Goal: Task Accomplishment & Management: Use online tool/utility

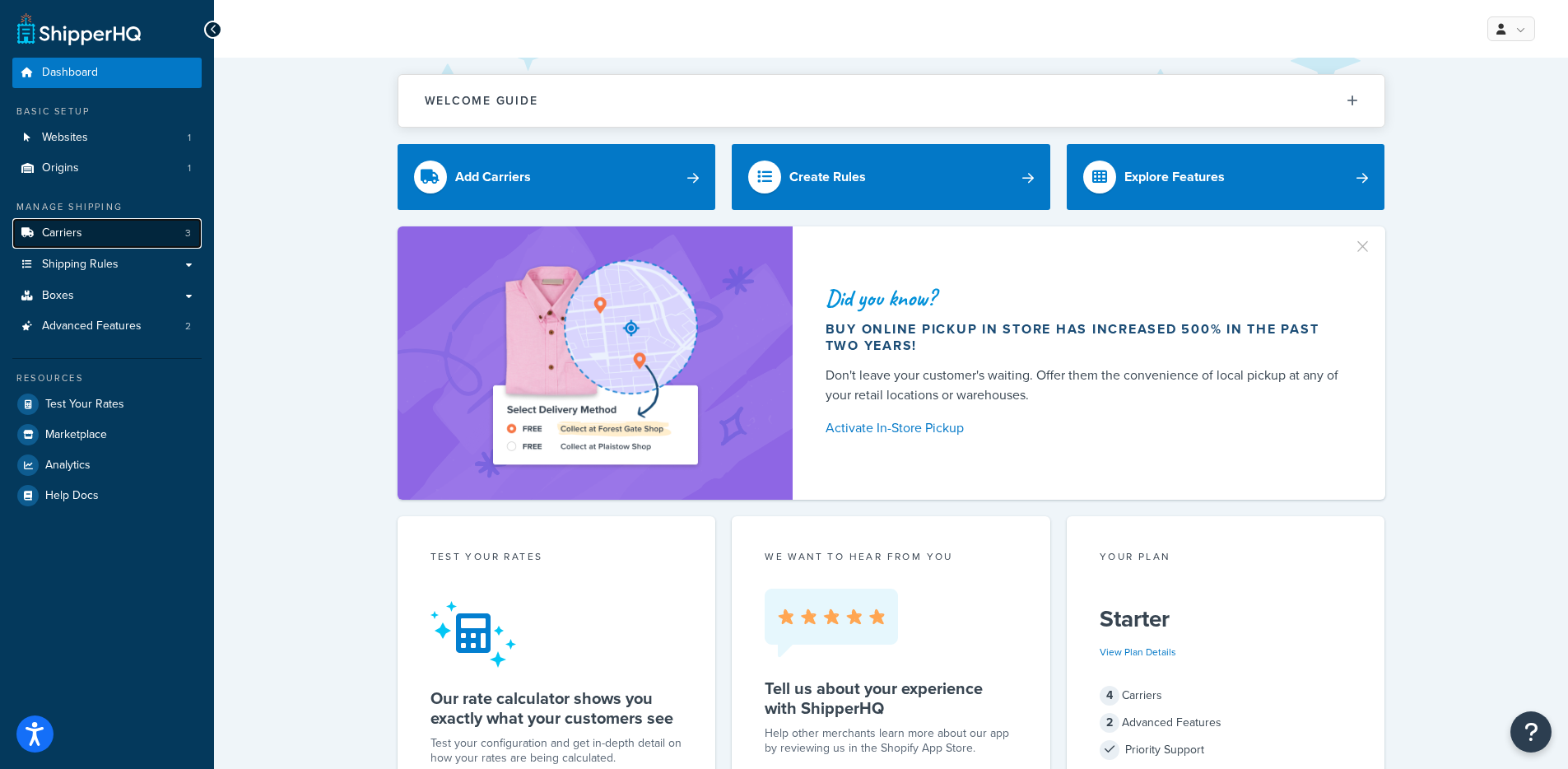
click at [156, 241] on link "Carriers 3" at bounding box center [108, 233] width 190 height 30
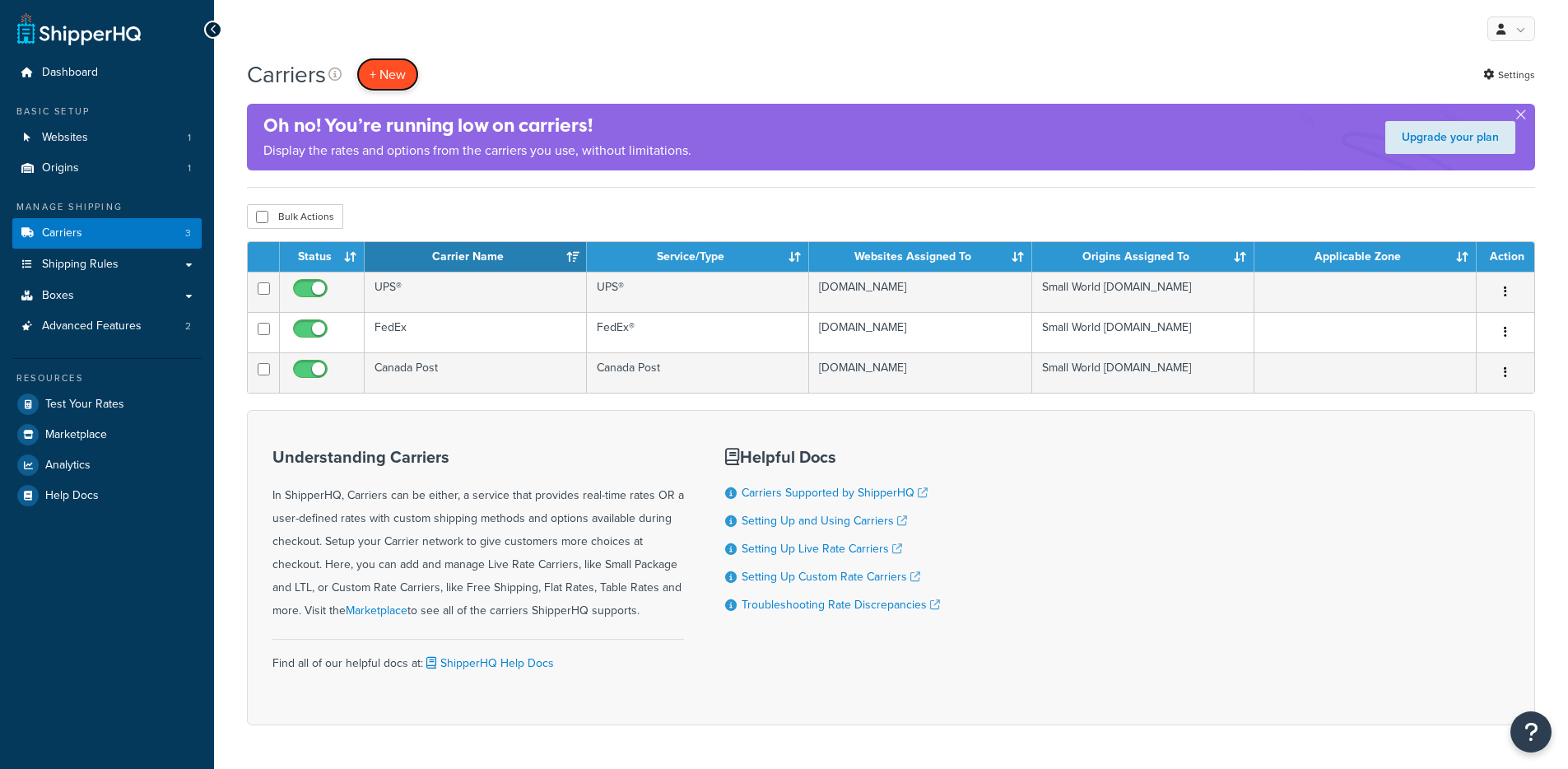
click at [408, 65] on button "+ New" at bounding box center [387, 74] width 63 height 34
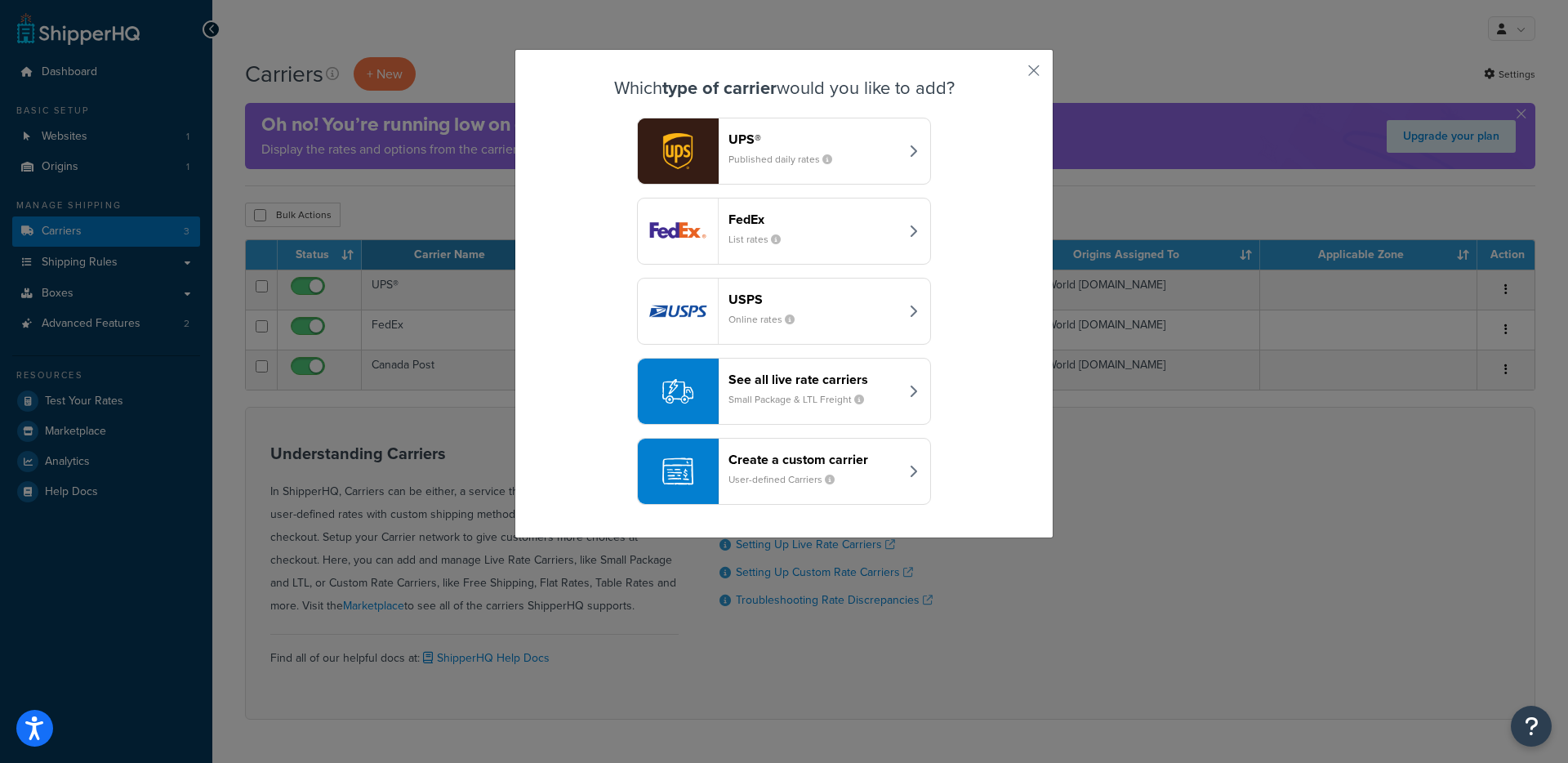
click at [814, 389] on div "See all live rate carriers Small Package & LTL Freight" at bounding box center [814, 391] width 171 height 39
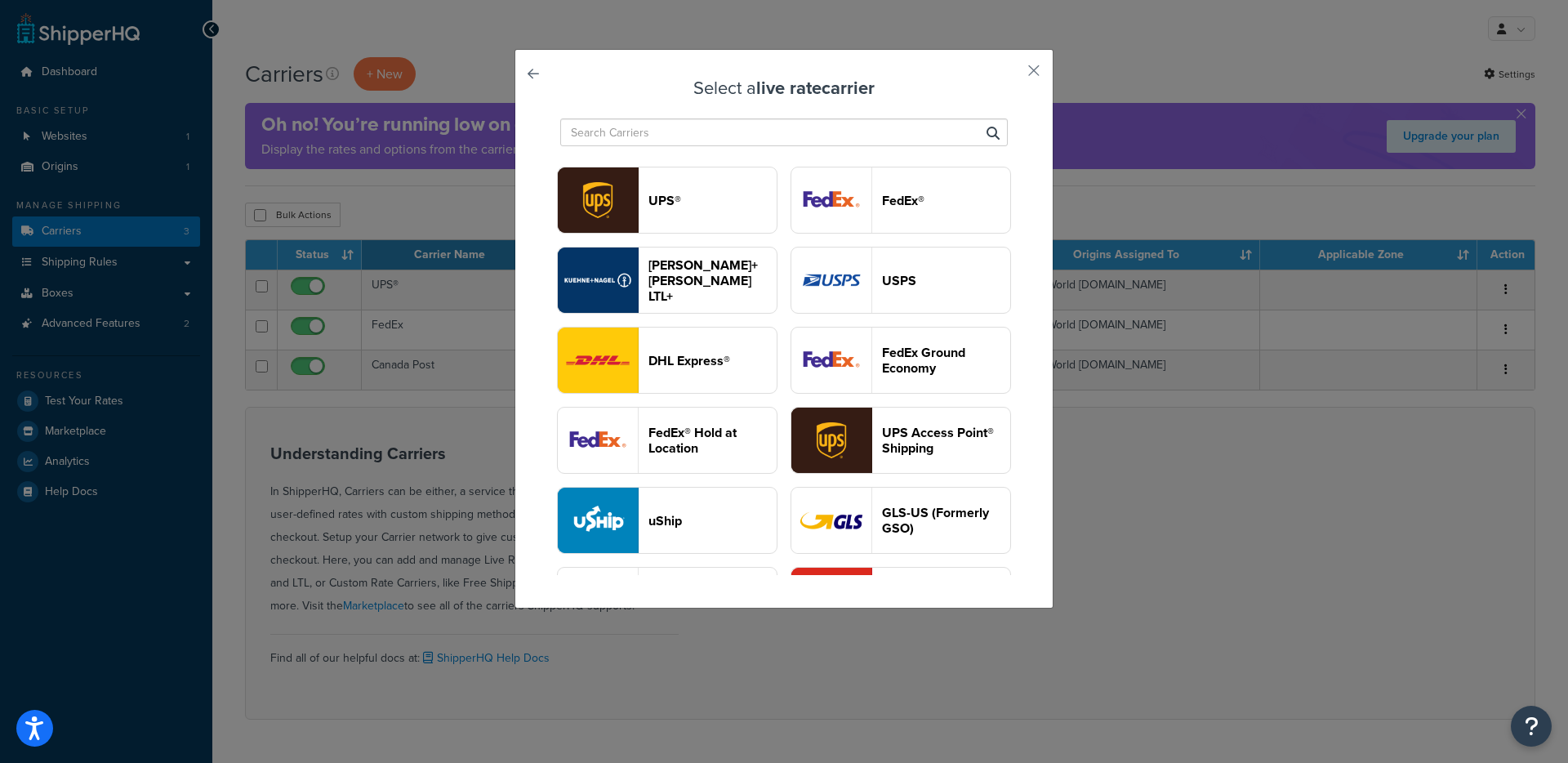
click at [739, 148] on div at bounding box center [784, 132] width 456 height 36
click at [738, 143] on input "text" at bounding box center [783, 132] width 447 height 28
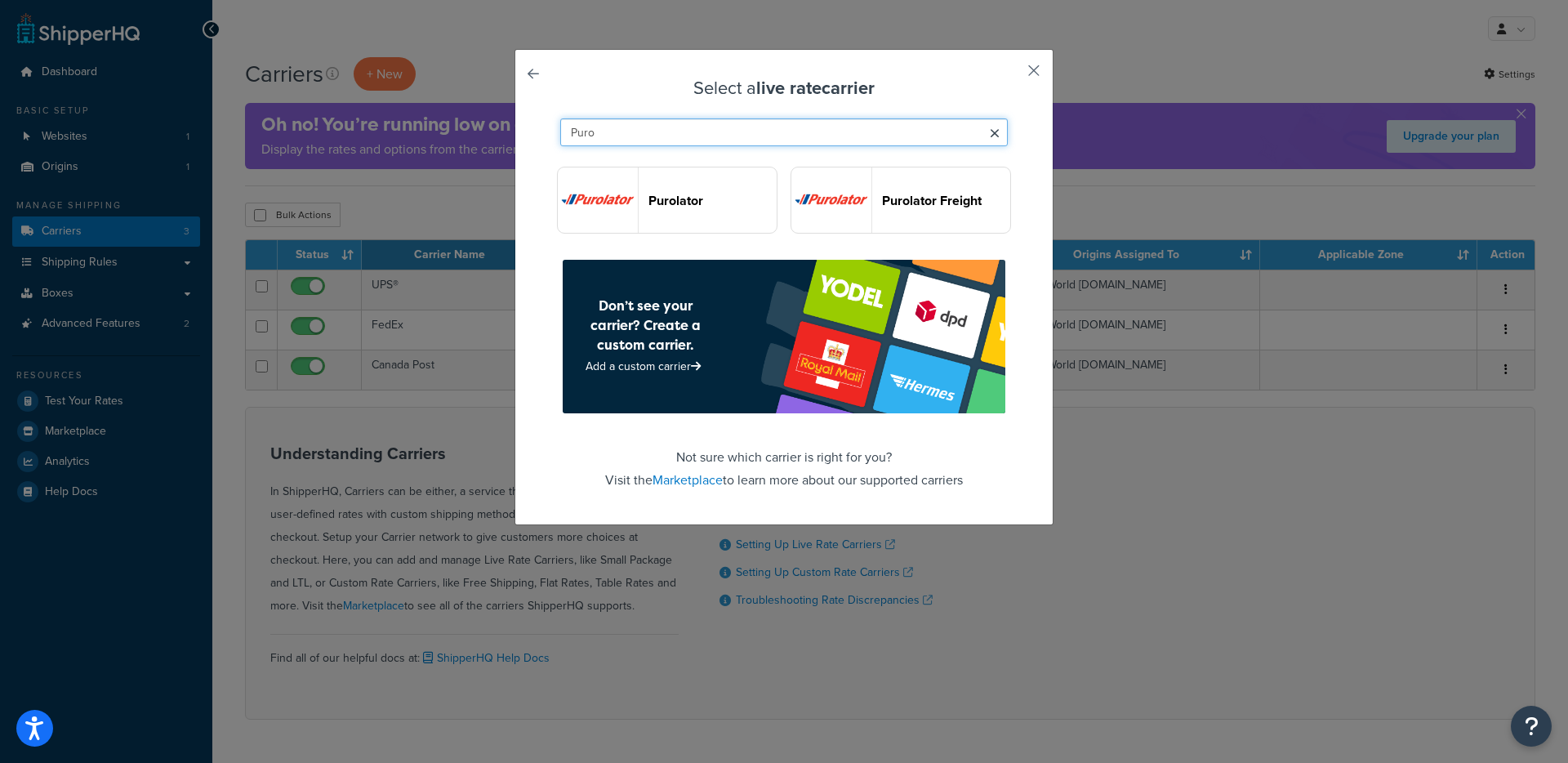
type input "Puro"
click at [1012, 75] on button "button" at bounding box center [1010, 77] width 4 height 4
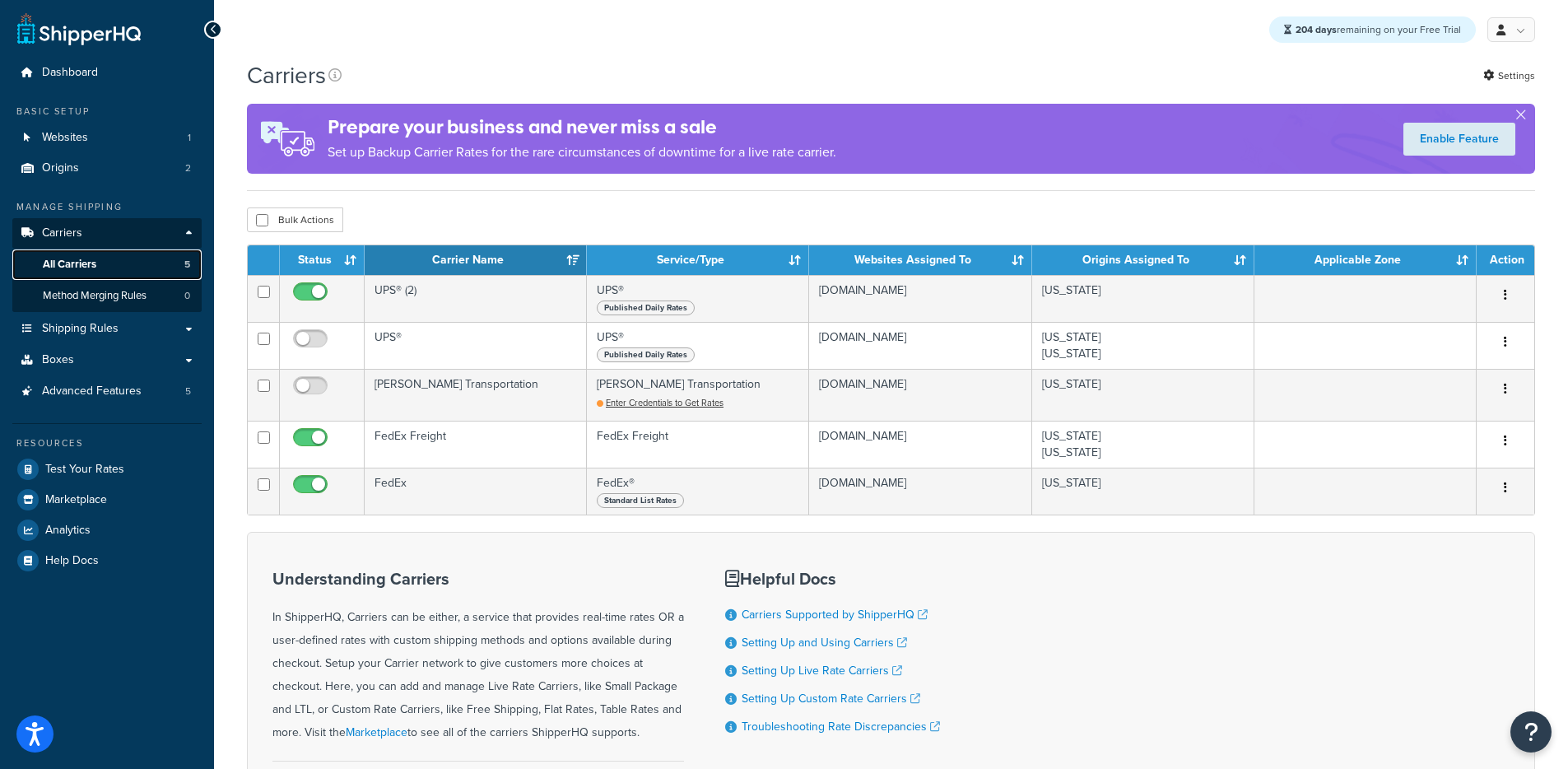
click at [140, 265] on link "All Carriers 5" at bounding box center [108, 264] width 190 height 30
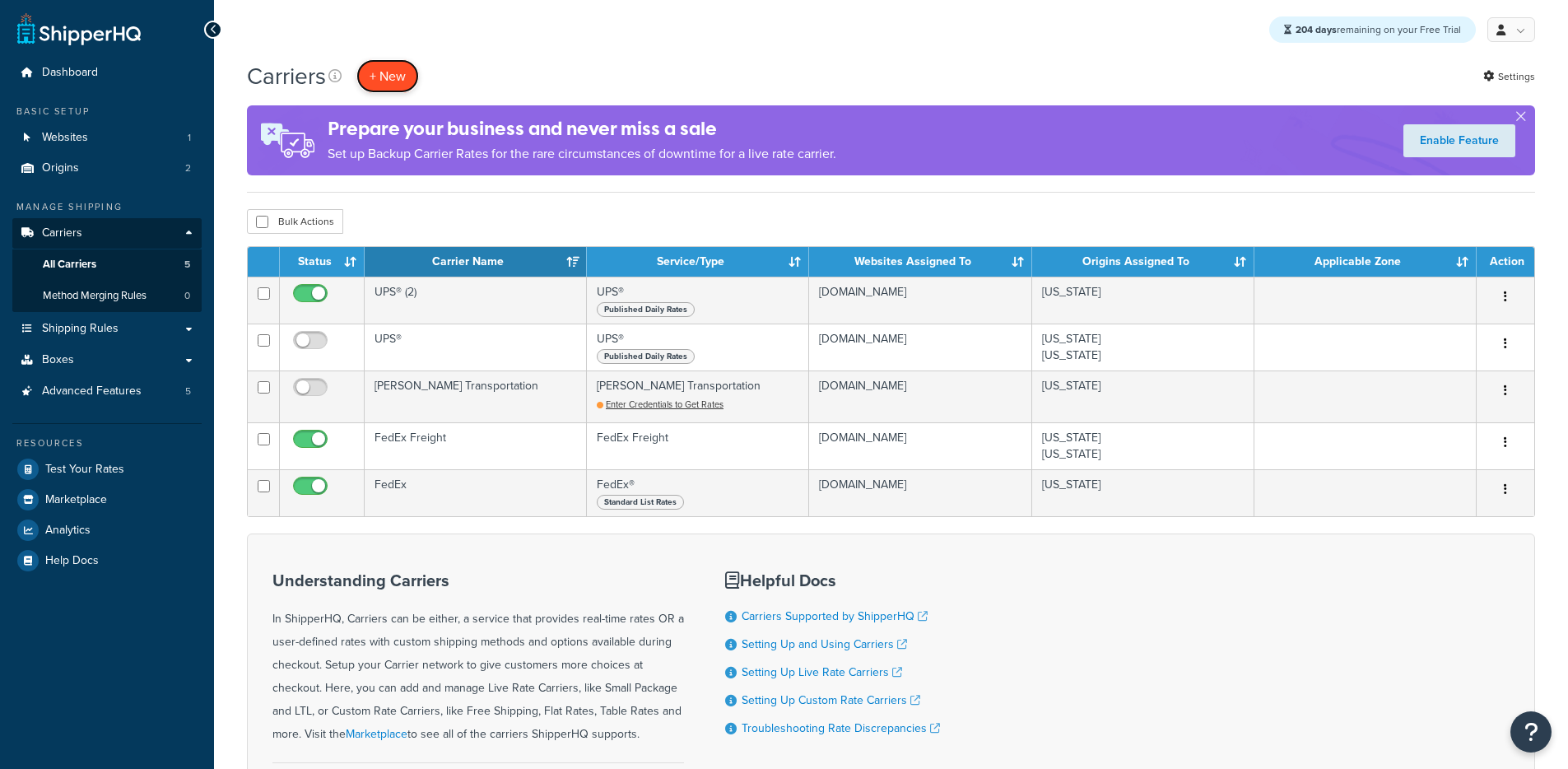
click at [405, 71] on button "+ New" at bounding box center [387, 76] width 63 height 34
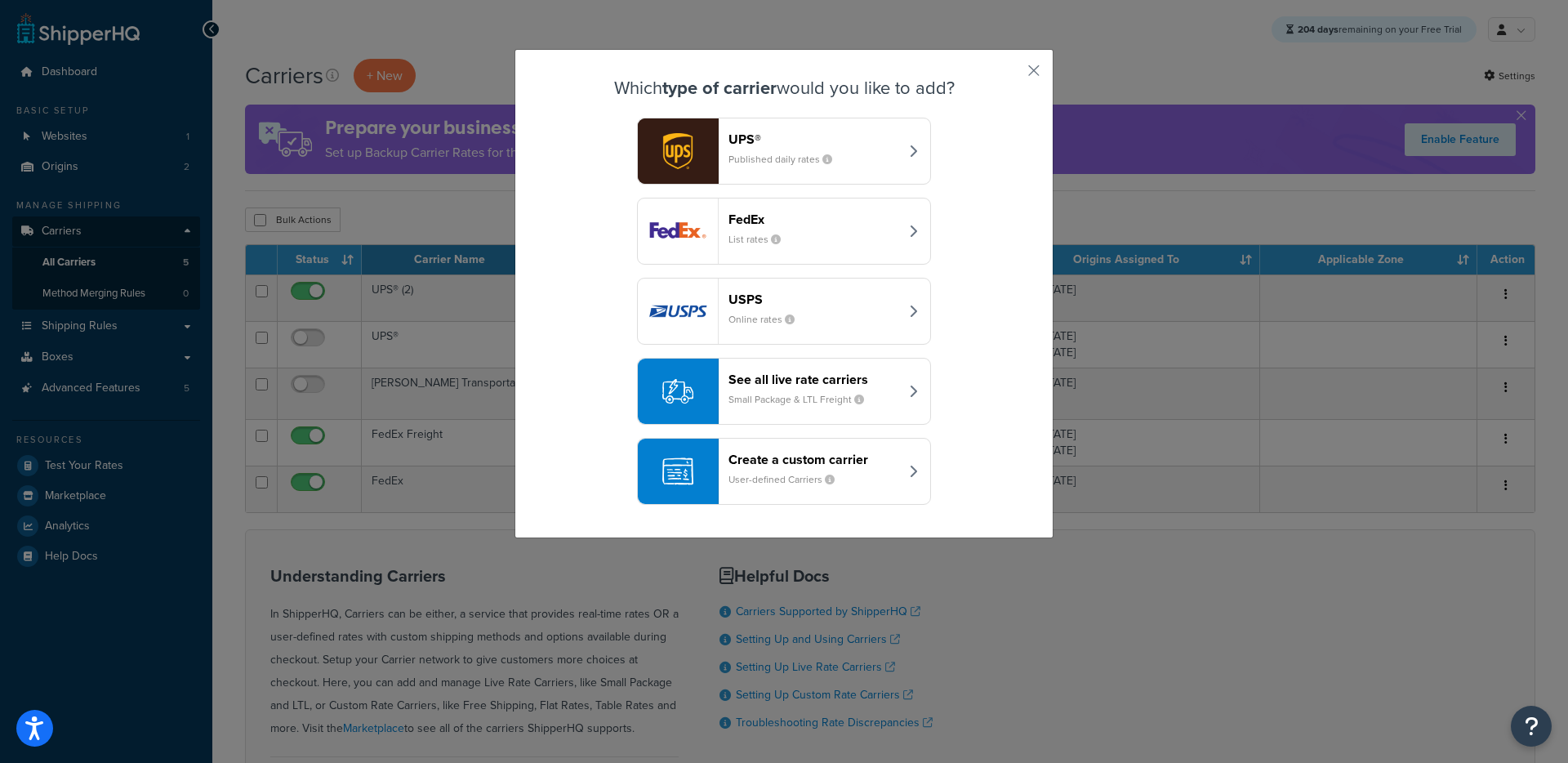
click at [809, 394] on small "Small Package & LTL Freight" at bounding box center [802, 399] width 148 height 15
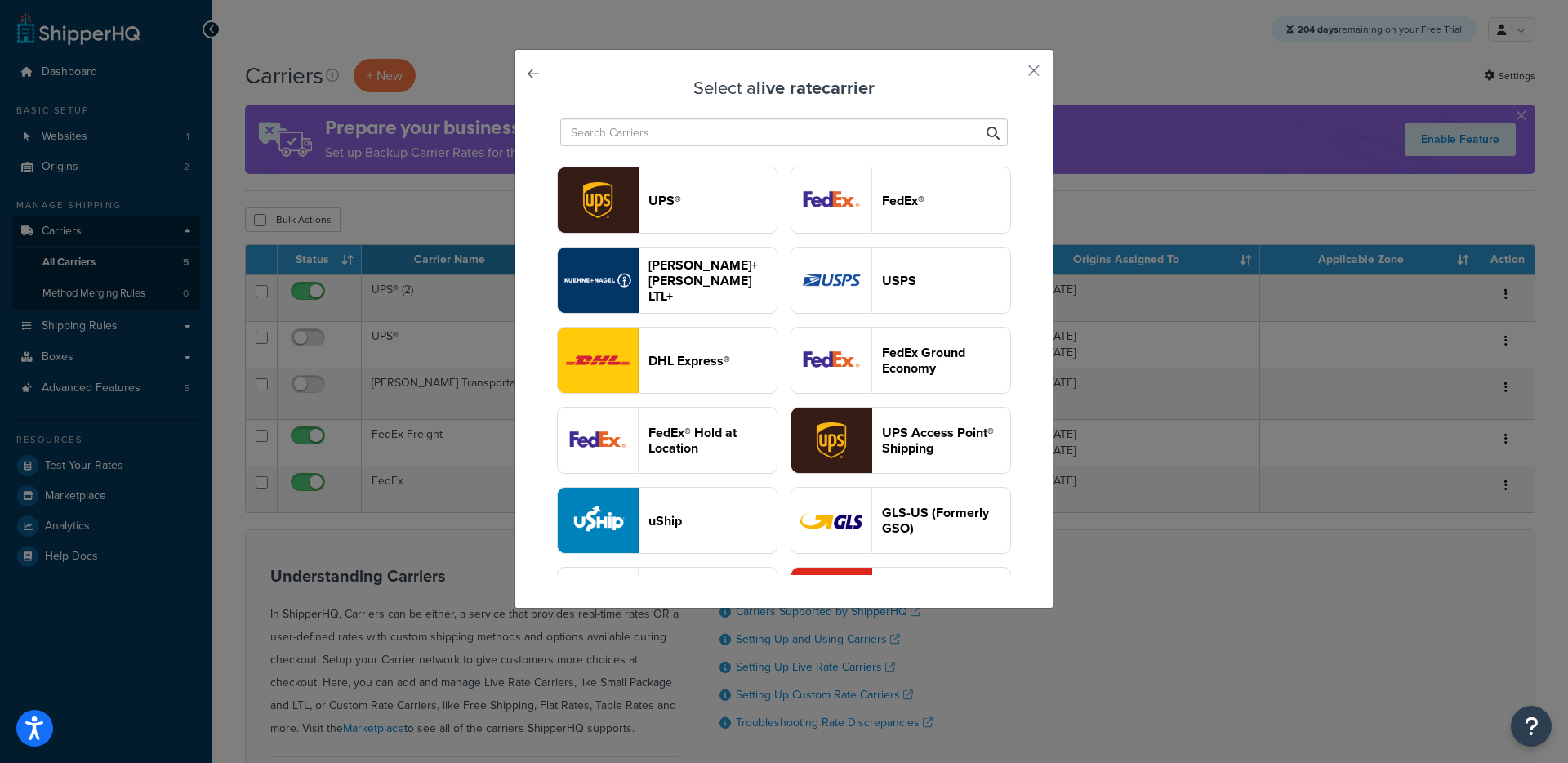
click at [650, 132] on input "text" at bounding box center [783, 132] width 447 height 28
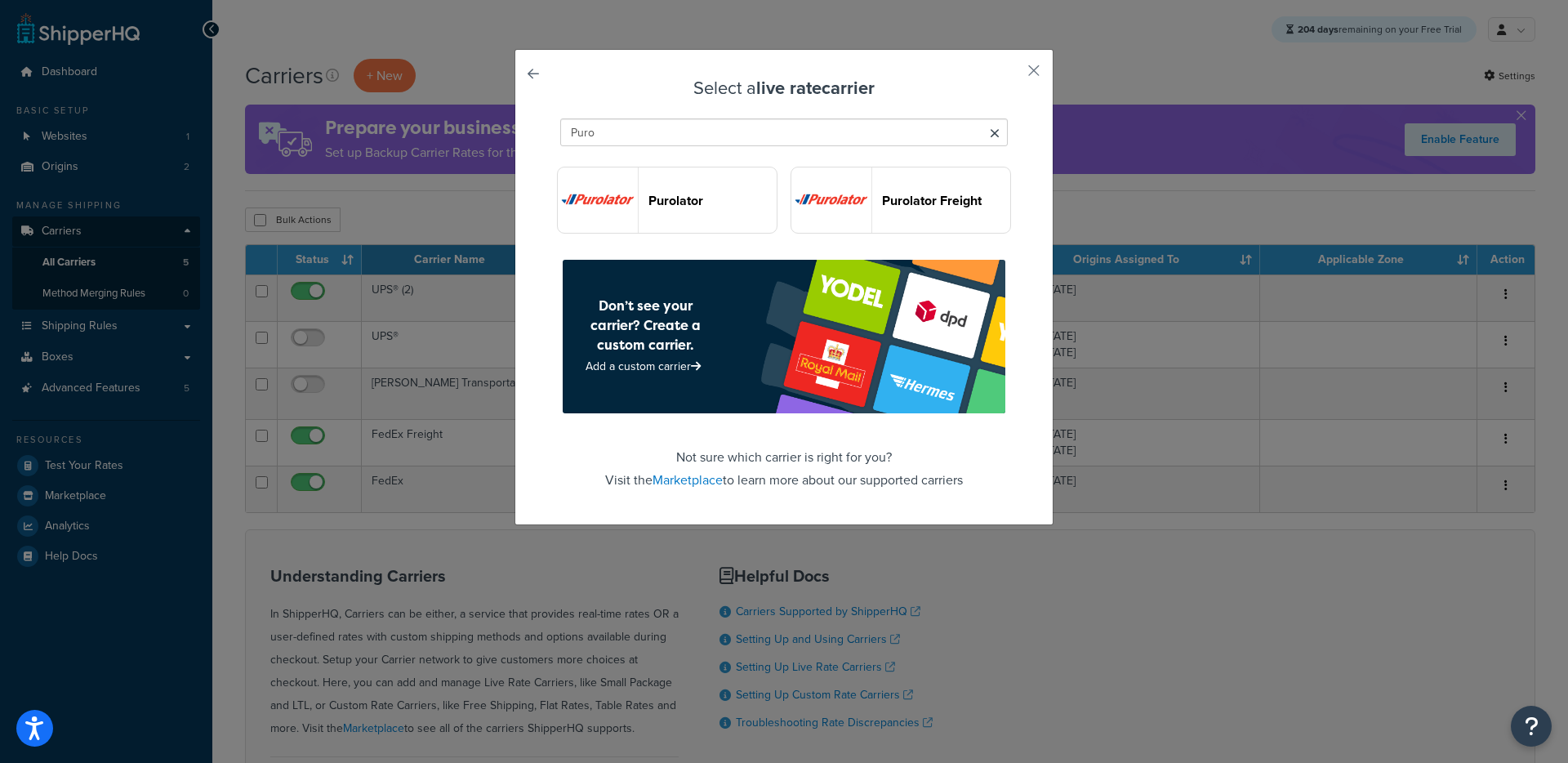
type input "Puro"
click at [668, 194] on header "Purolator" at bounding box center [712, 201] width 128 height 16
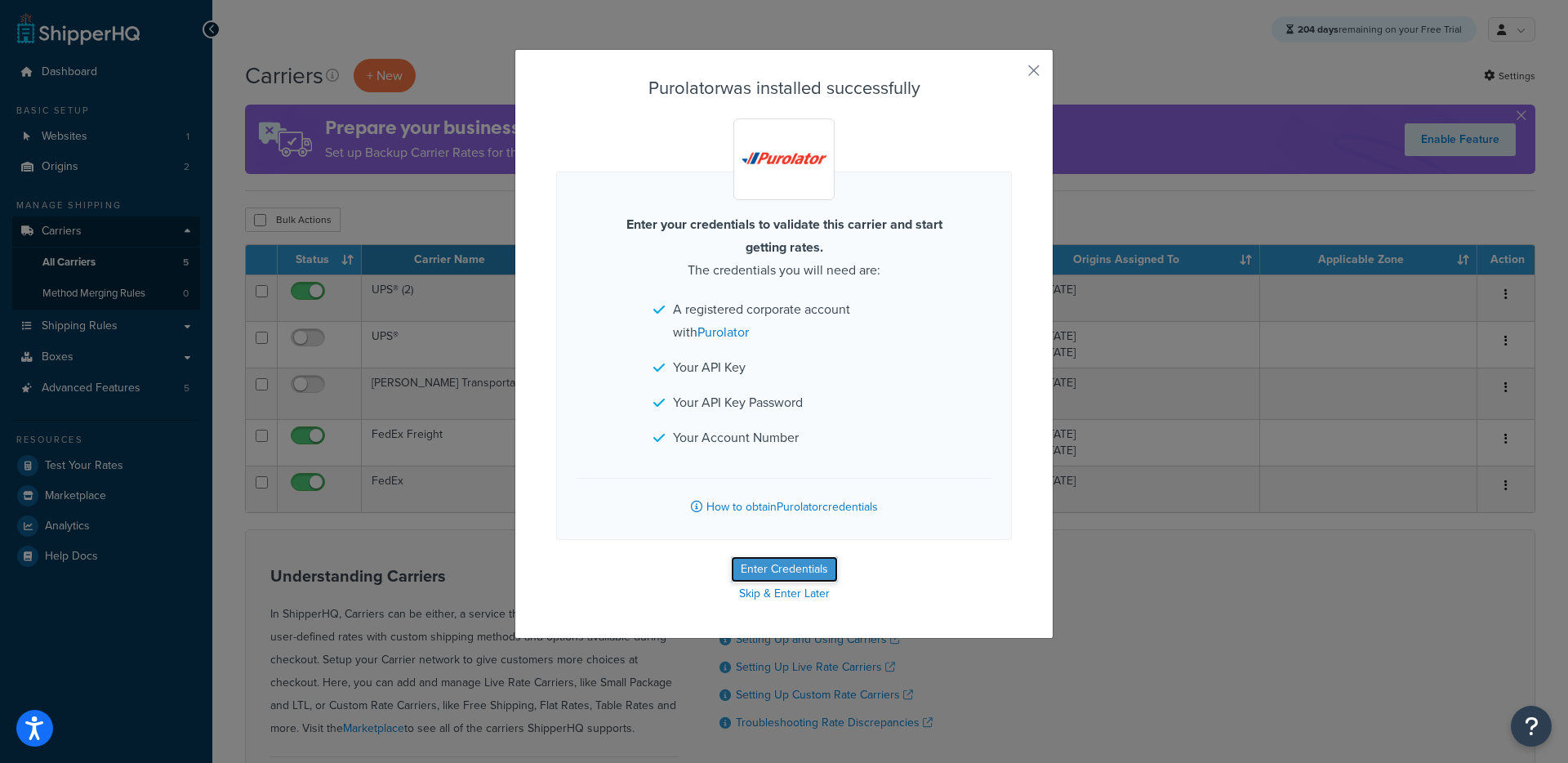
click at [761, 571] on button "Enter Credentials" at bounding box center [784, 569] width 107 height 26
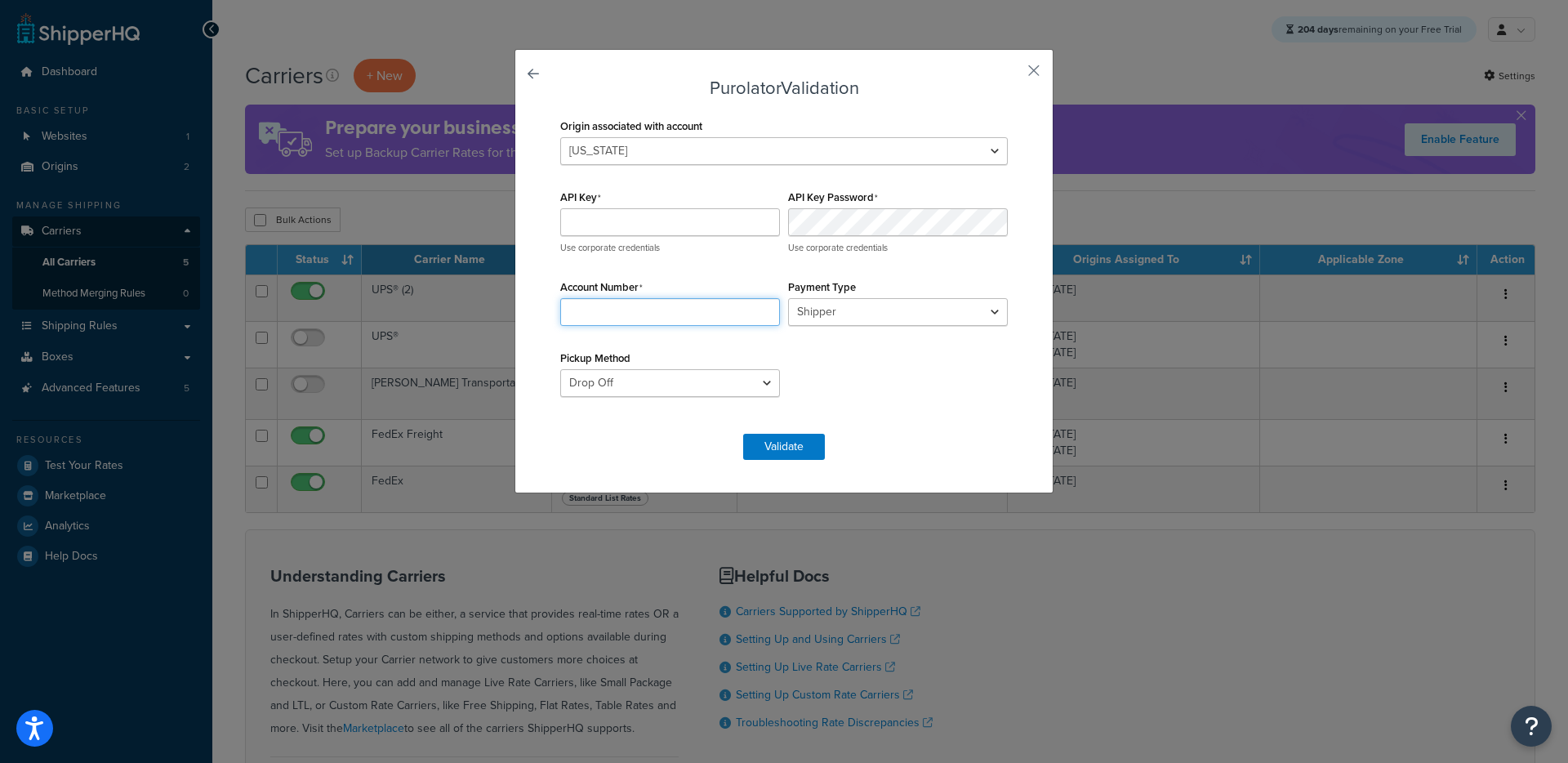
click at [712, 303] on input "Account Number" at bounding box center [670, 312] width 219 height 28
drag, startPoint x: 862, startPoint y: 434, endPoint x: 647, endPoint y: 131, distance: 371.5
click at [861, 434] on form "Purolator Validation Origin associated with account South Carolina Texas API Ke…" at bounding box center [784, 269] width 456 height 382
click at [556, 79] on link at bounding box center [556, 79] width 0 height 0
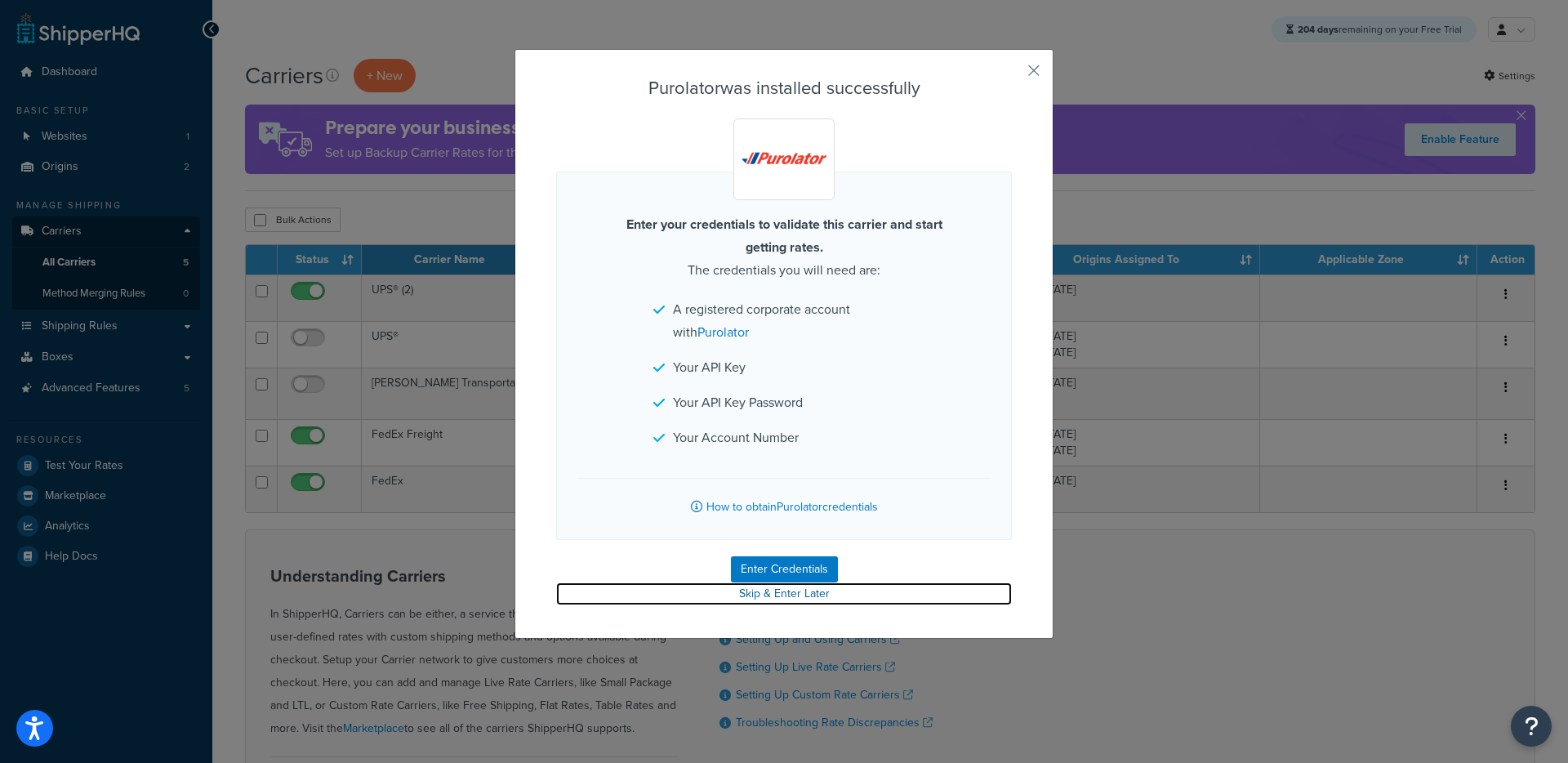
click at [768, 598] on link "Skip & Enter Later" at bounding box center [784, 594] width 456 height 23
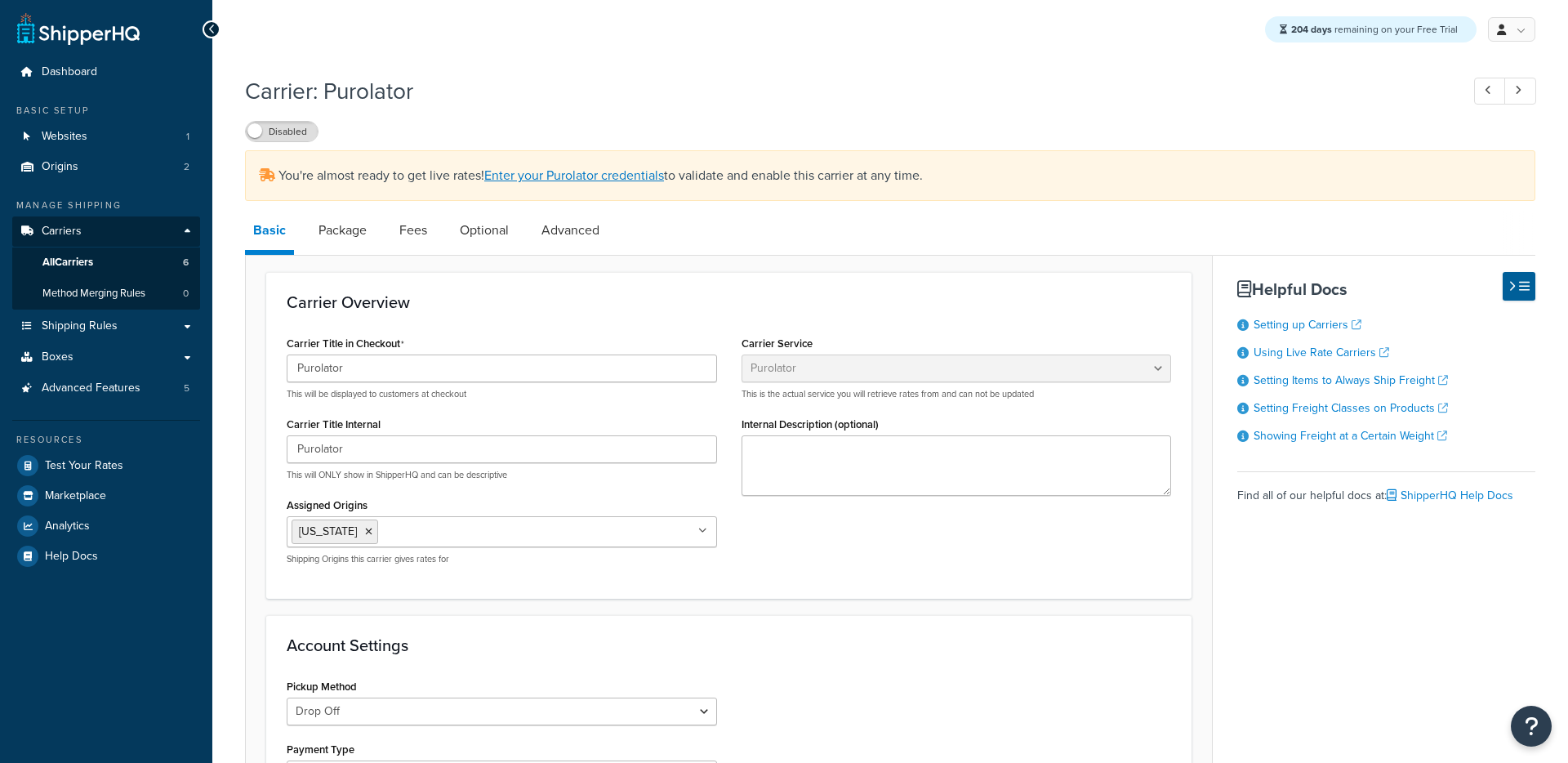
select select "purolator"
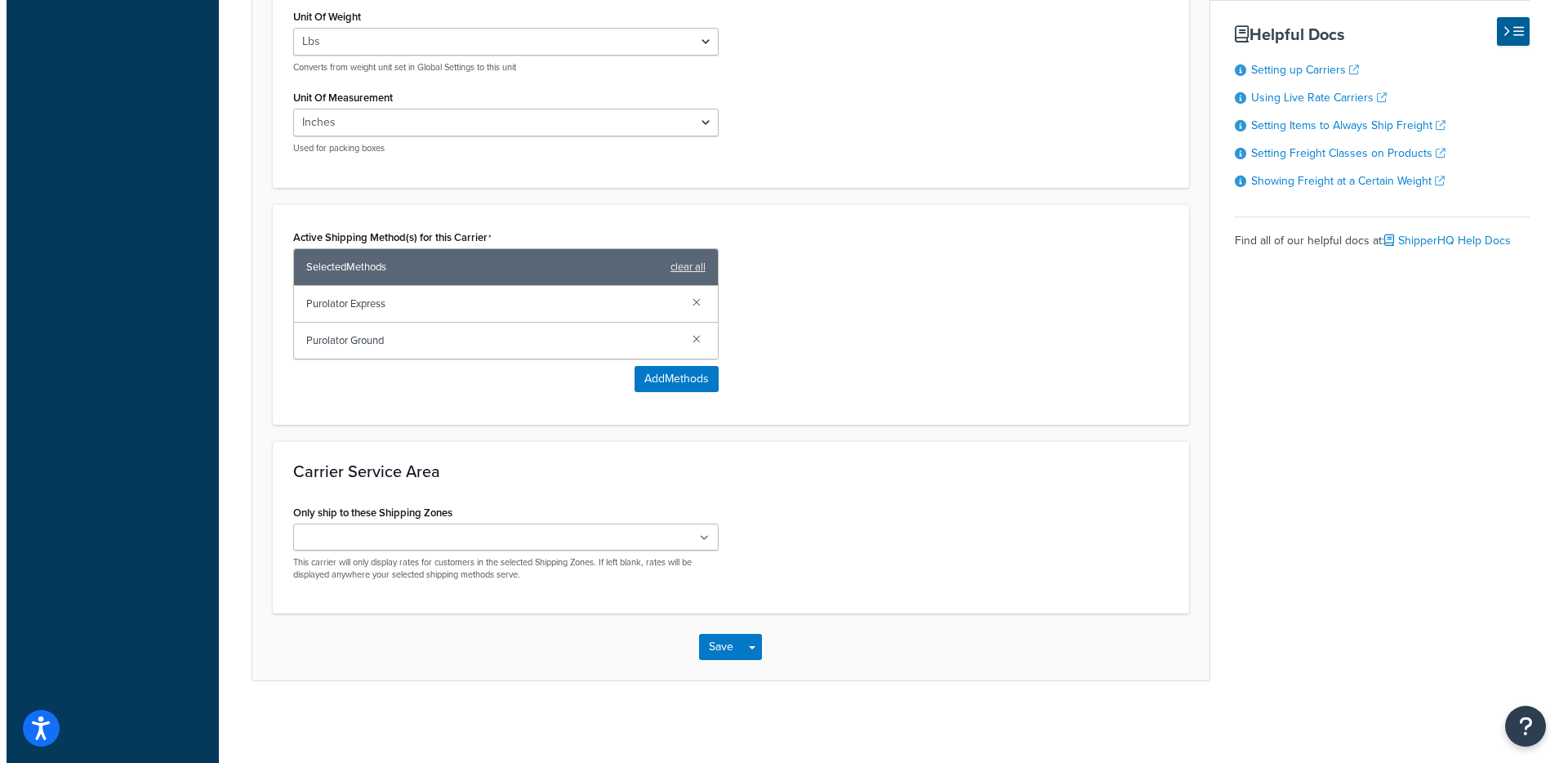
scroll to position [795, 0]
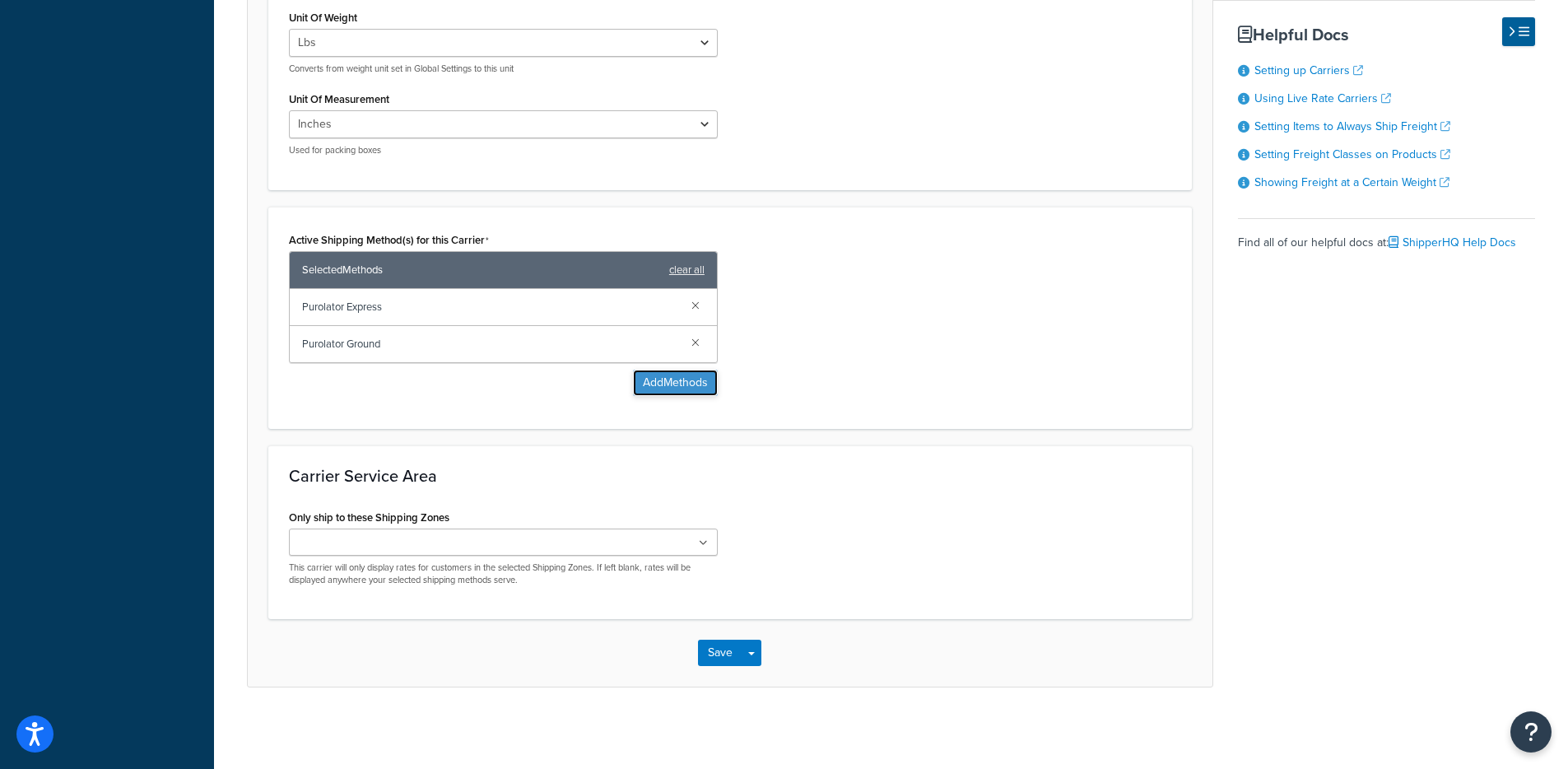
click at [698, 380] on button "Add Methods" at bounding box center [675, 383] width 85 height 26
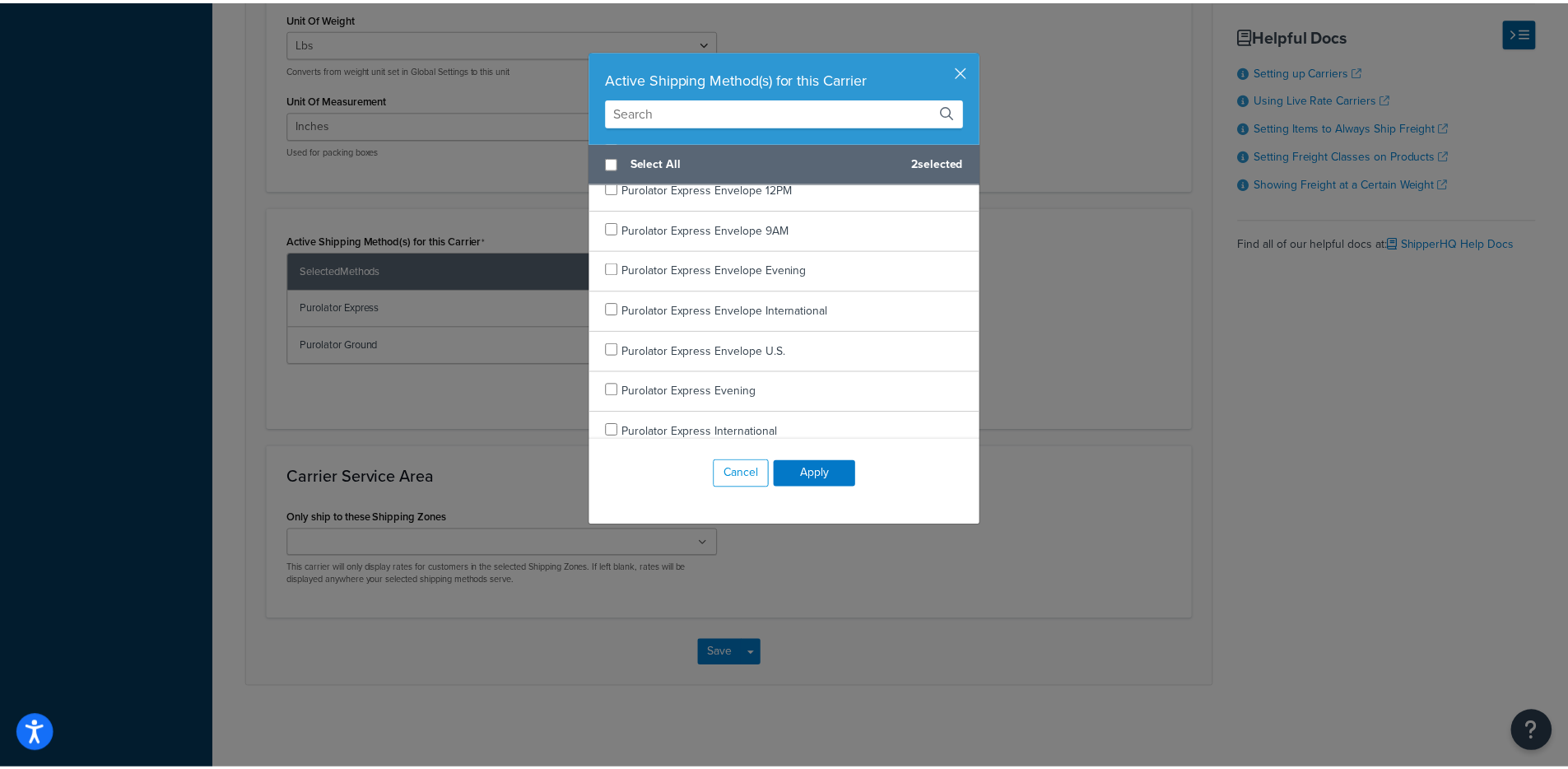
scroll to position [0, 0]
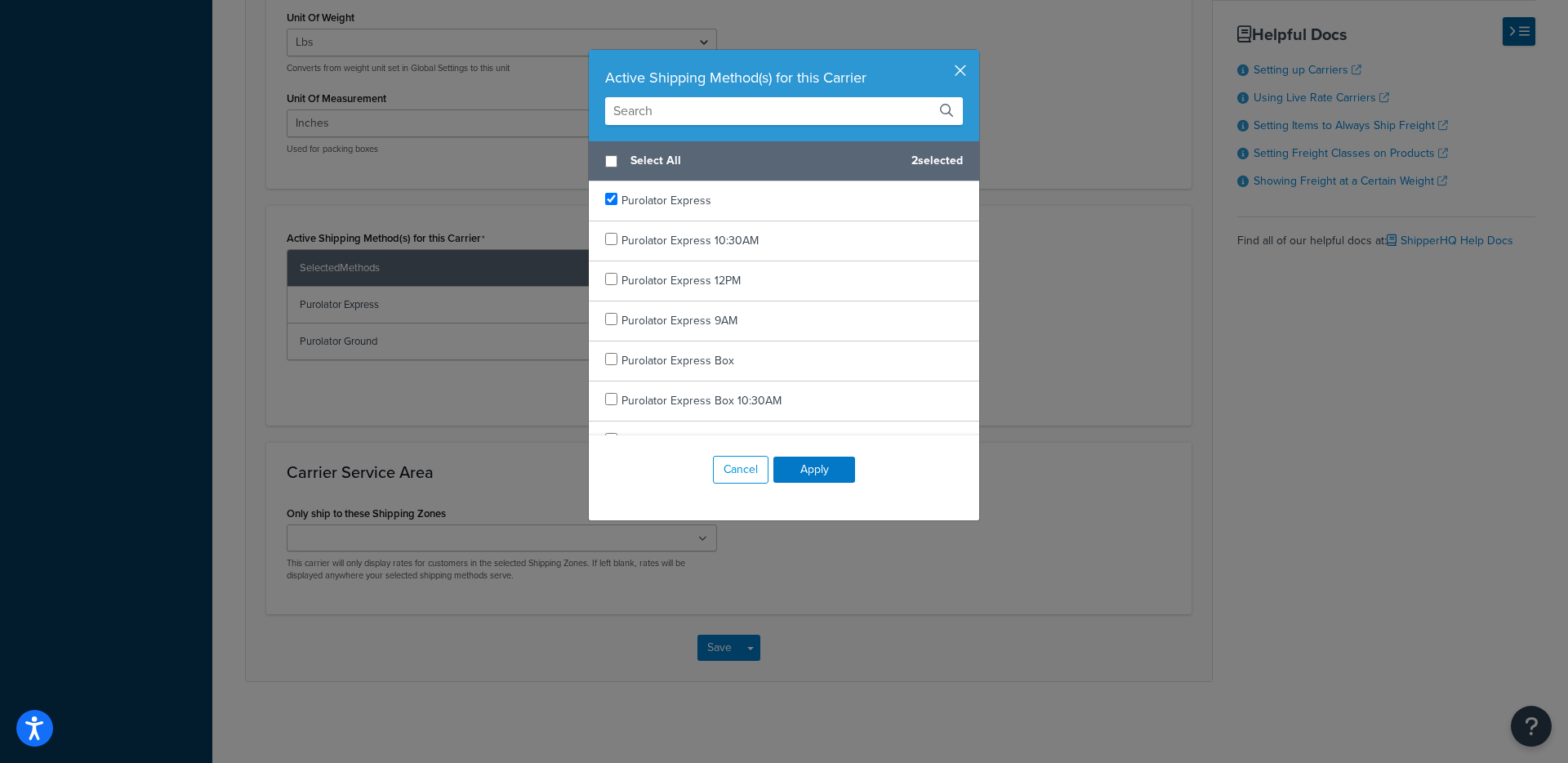
click at [975, 54] on button "button" at bounding box center [977, 51] width 4 height 4
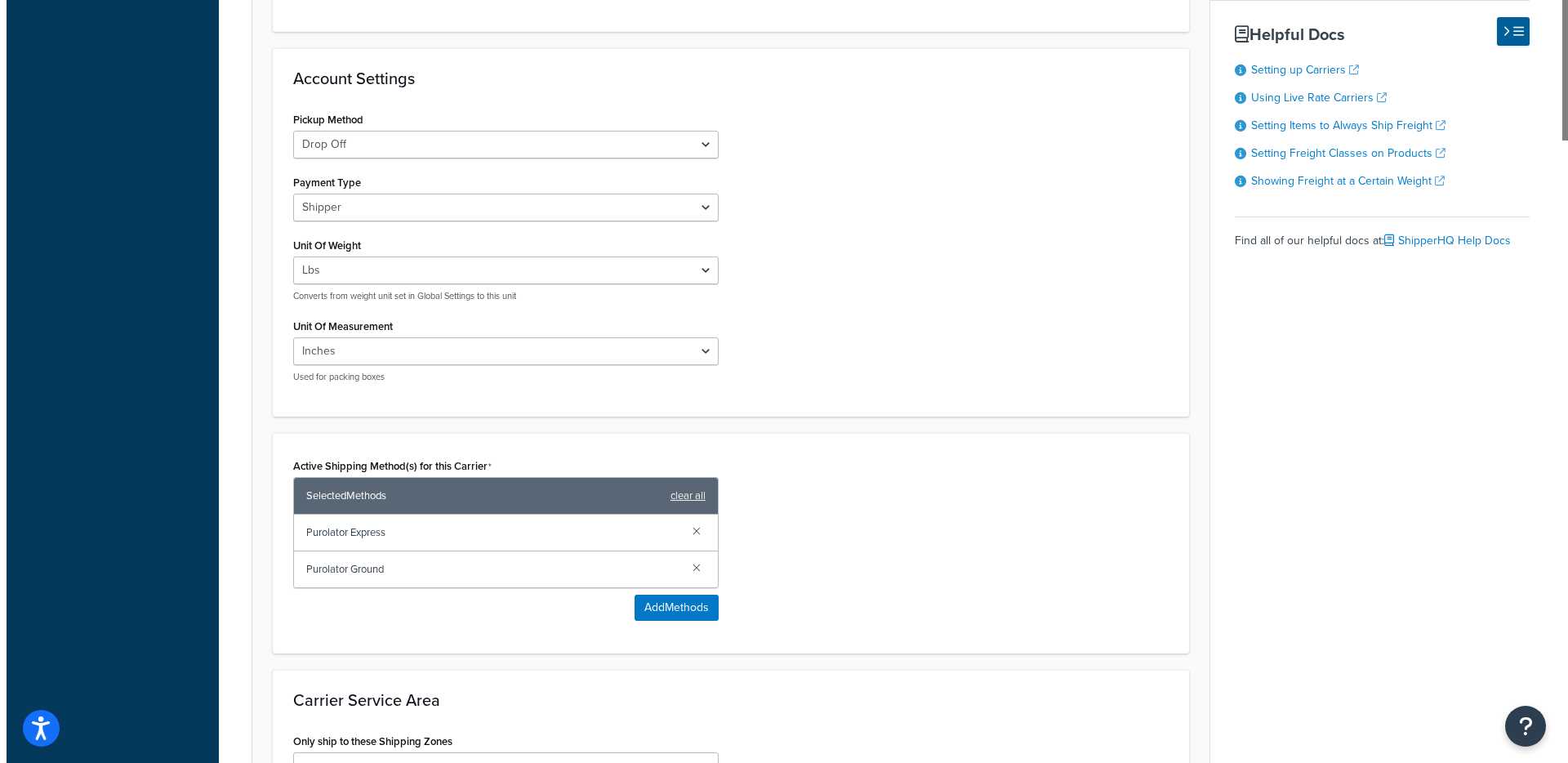
scroll to position [798, 0]
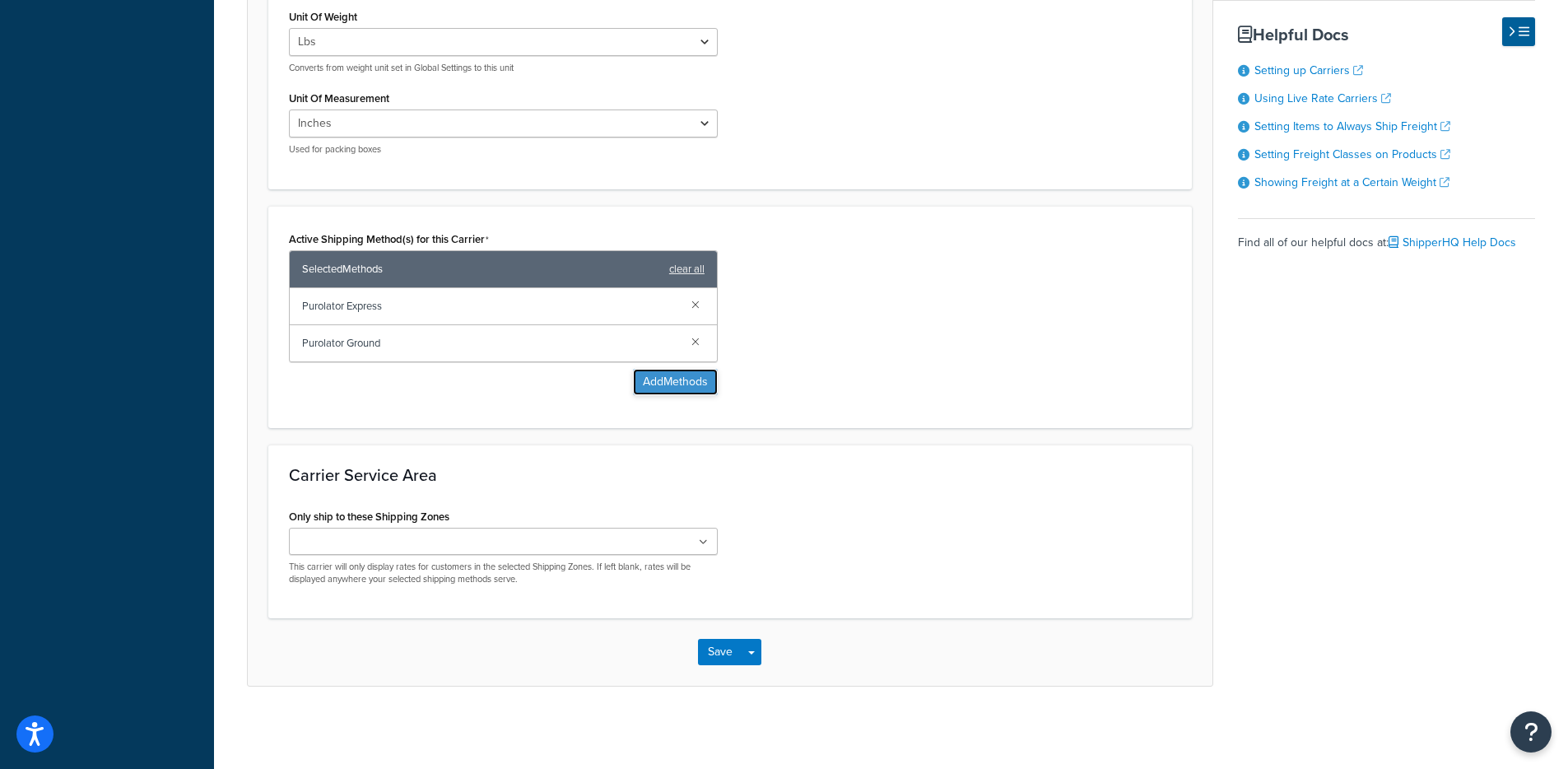
click at [687, 387] on button "Add Methods" at bounding box center [675, 382] width 85 height 26
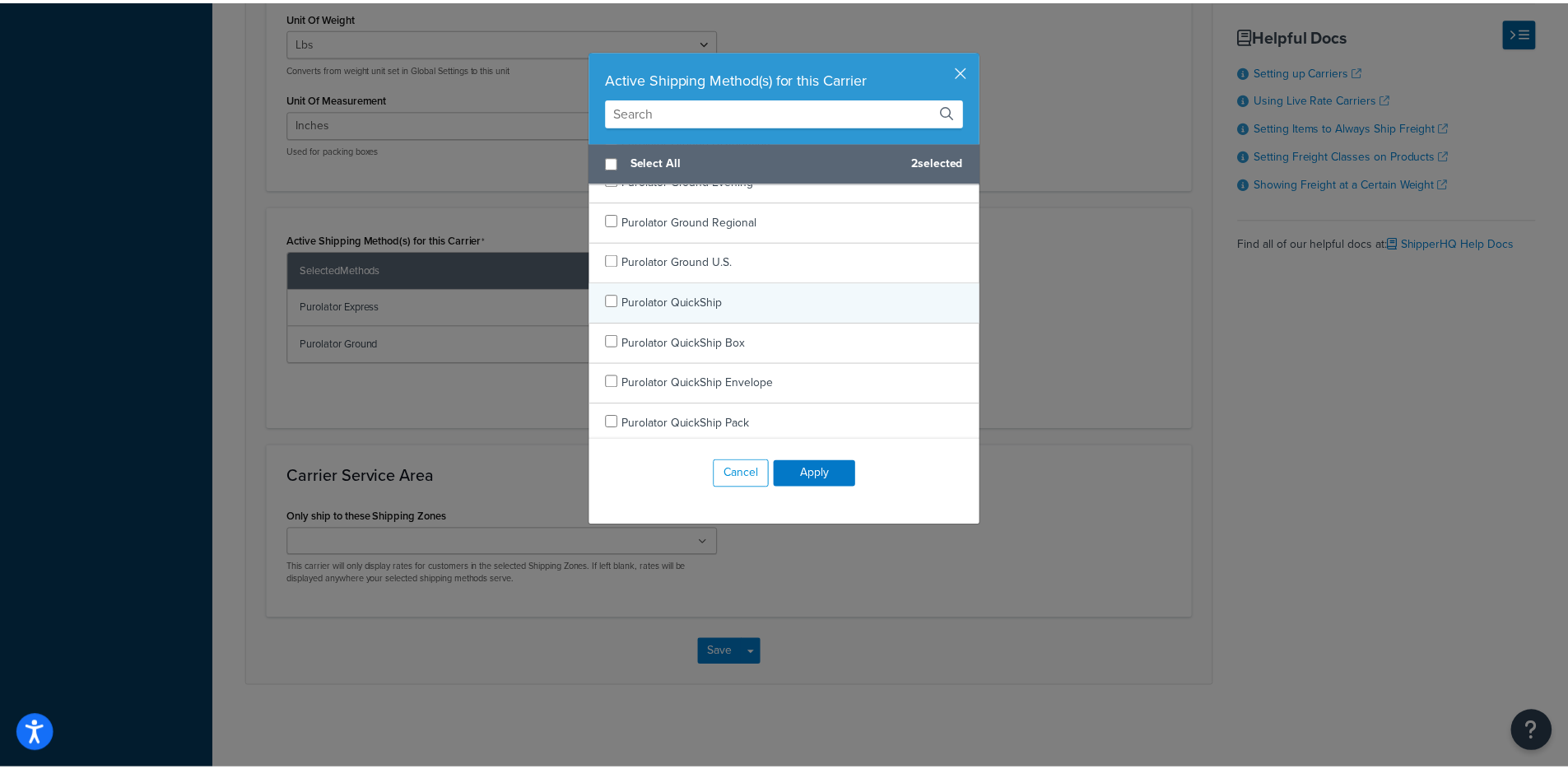
scroll to position [1983, 0]
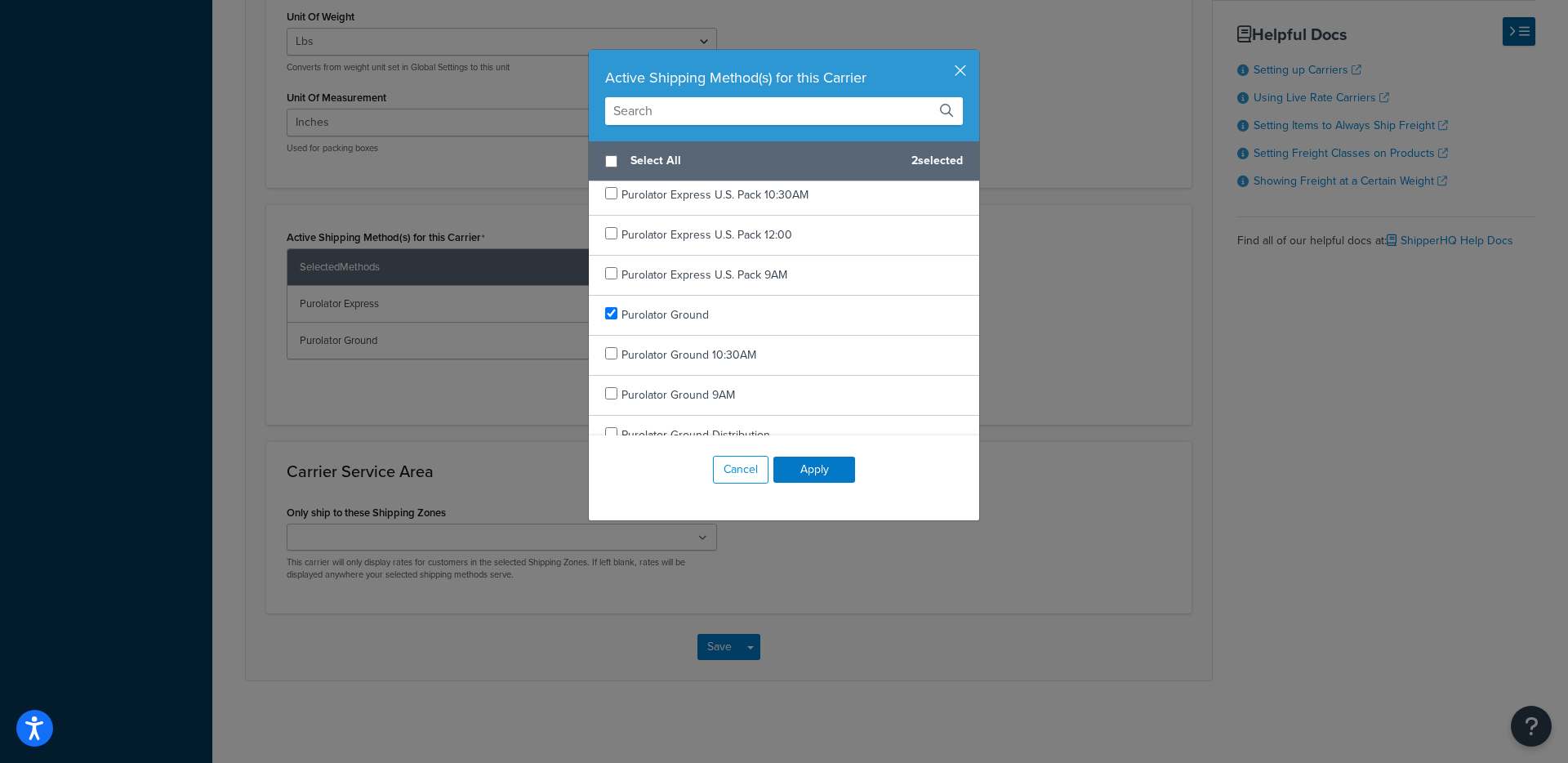
click at [696, 115] on input "text" at bounding box center [784, 111] width 358 height 28
click at [962, 70] on div "Active Shipping Method(s) for this Carrier" at bounding box center [784, 95] width 390 height 91
click at [975, 54] on button "button" at bounding box center [977, 51] width 4 height 4
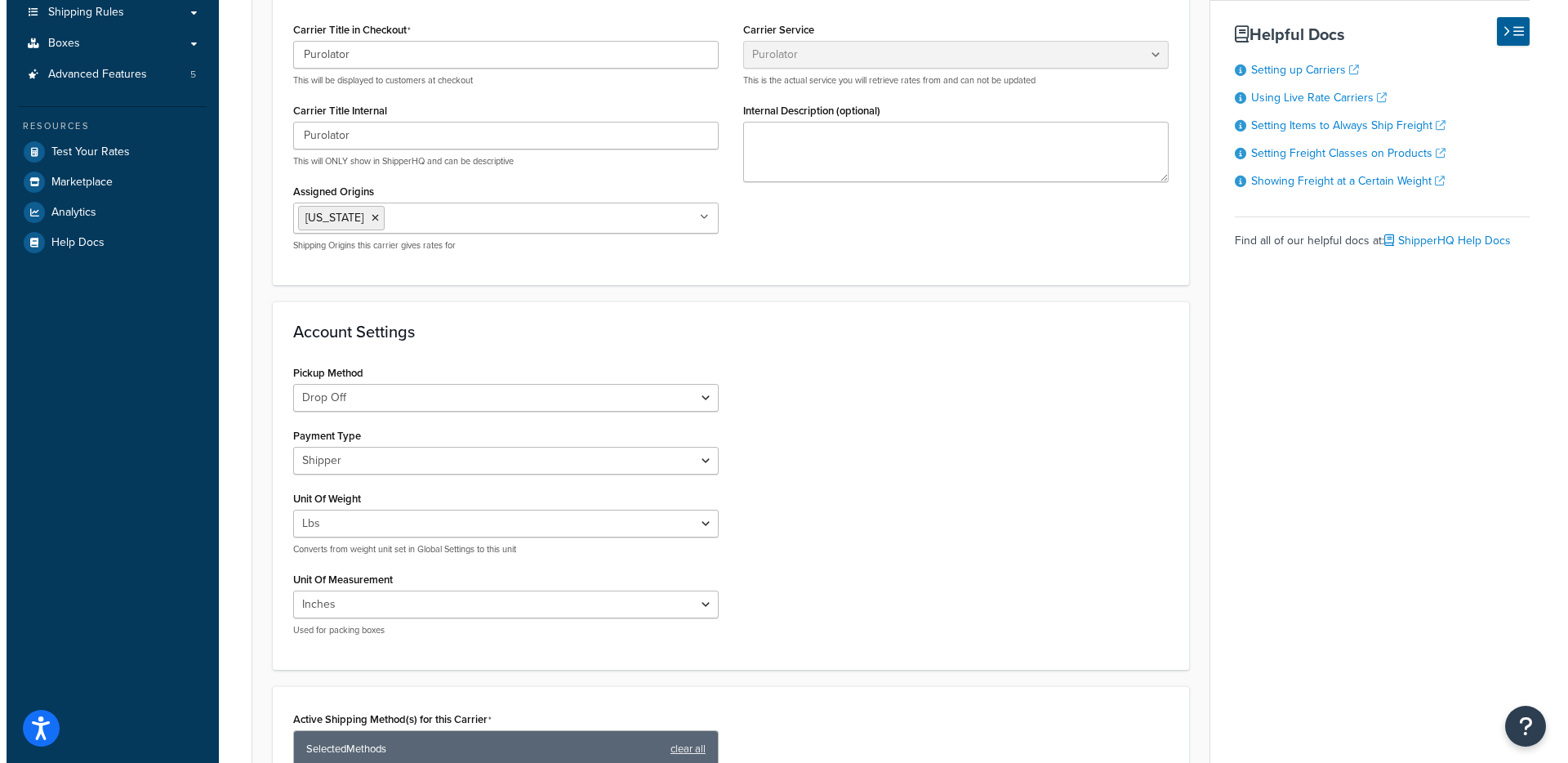
scroll to position [738, 0]
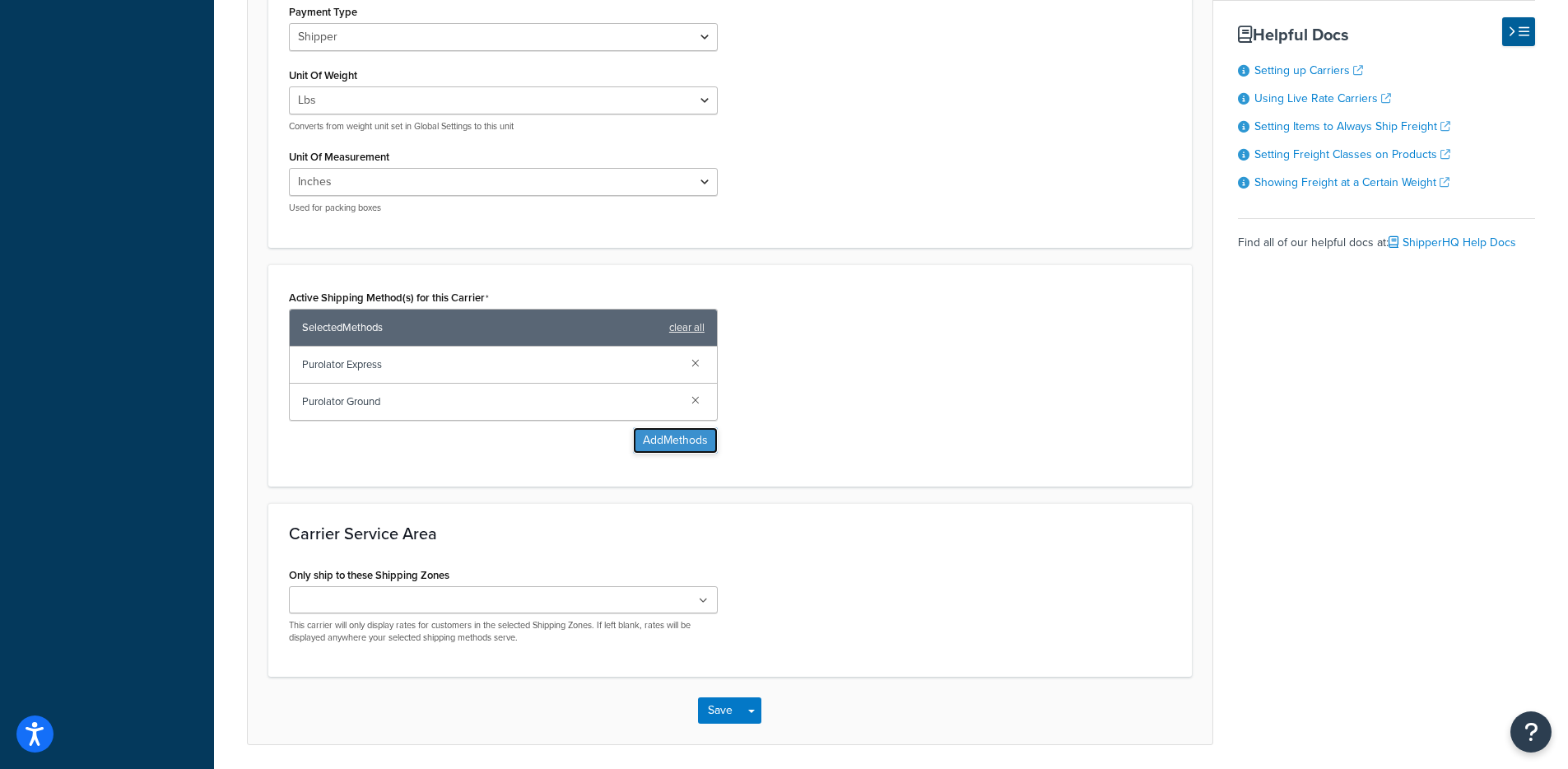
click at [708, 434] on button "Add Methods" at bounding box center [675, 440] width 85 height 26
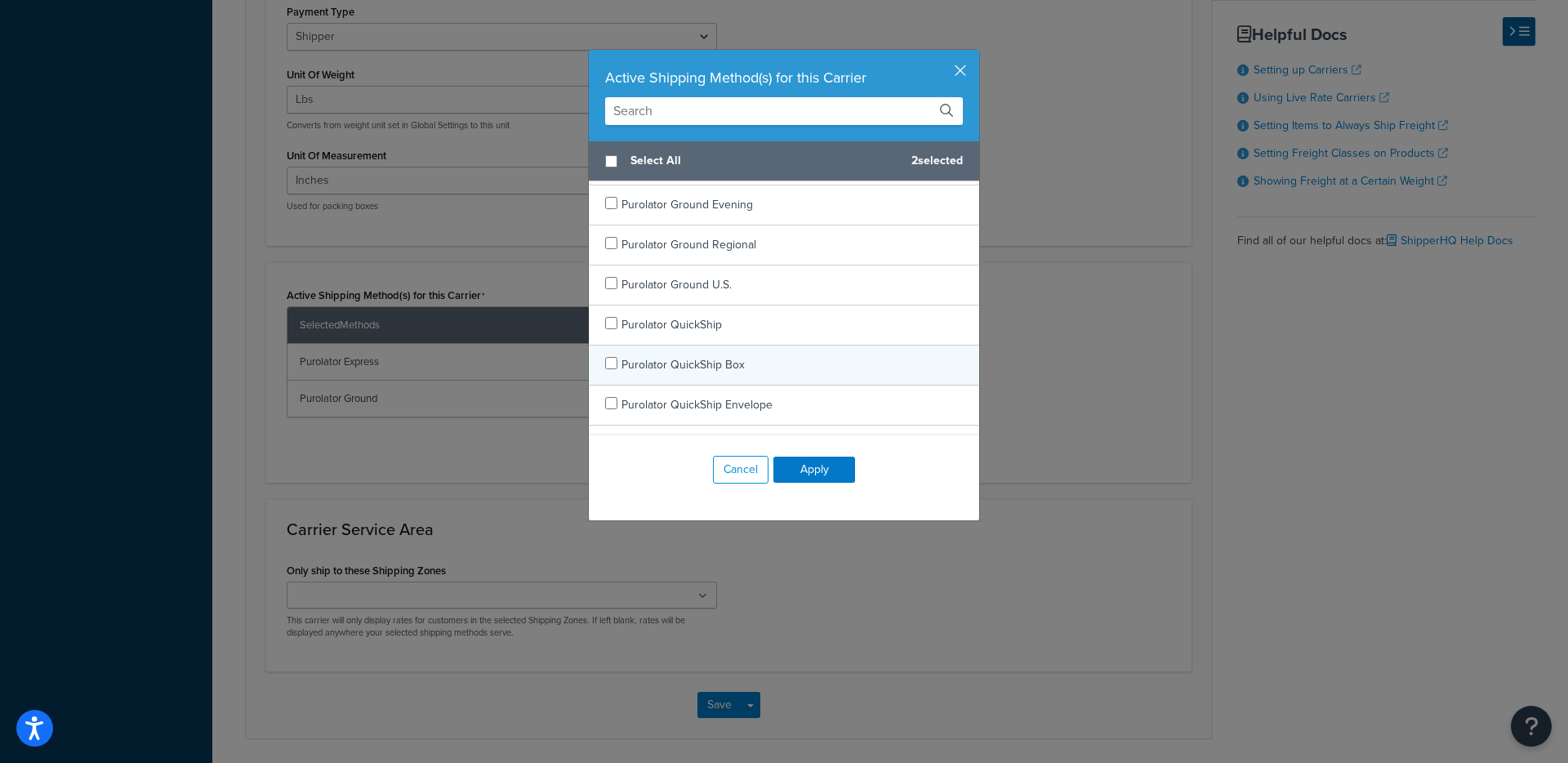
scroll to position [2268, 0]
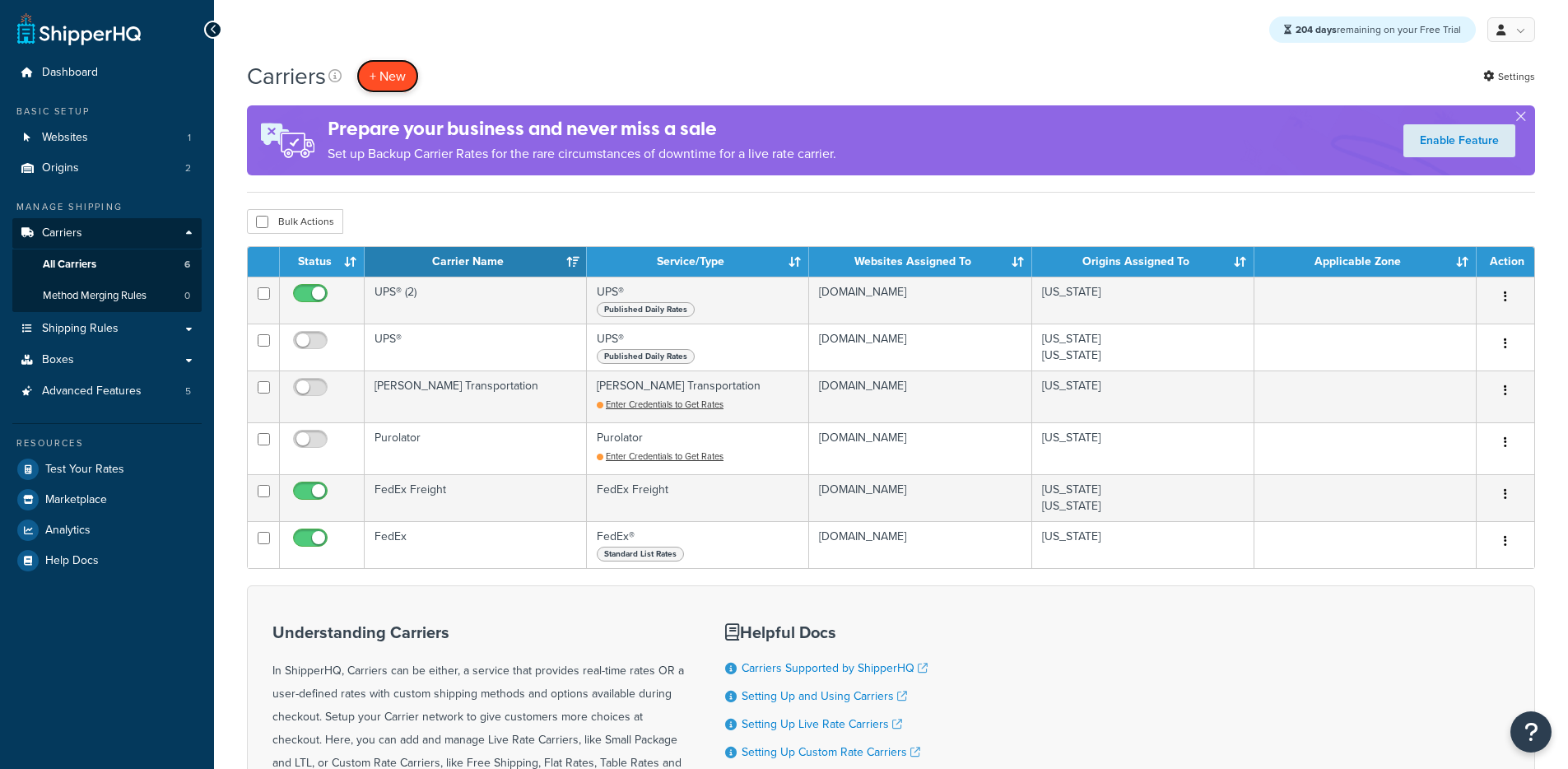
click at [390, 87] on button "+ New" at bounding box center [387, 76] width 63 height 34
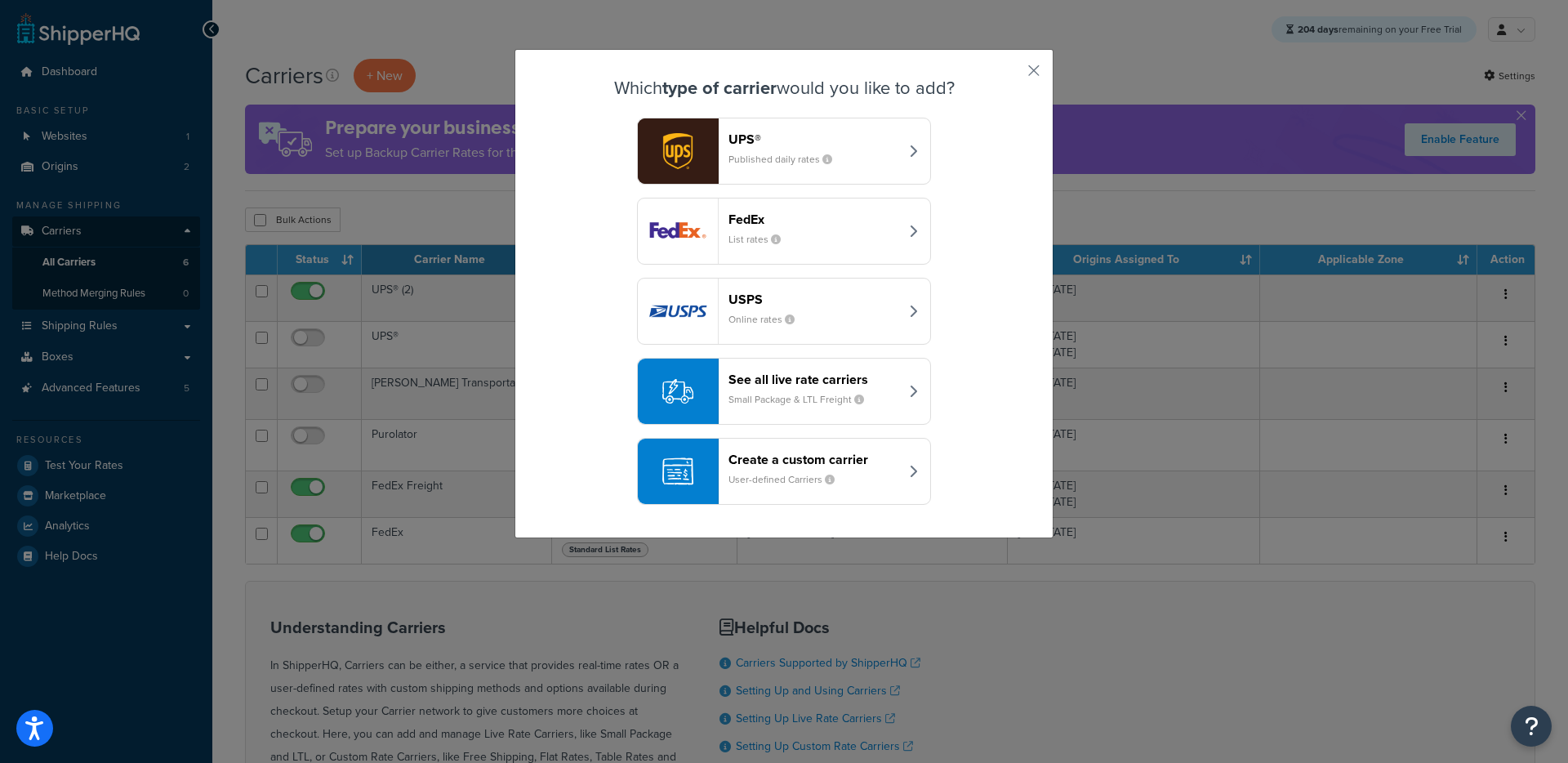
click at [794, 402] on small "Small Package & LTL Freight" at bounding box center [802, 399] width 148 height 15
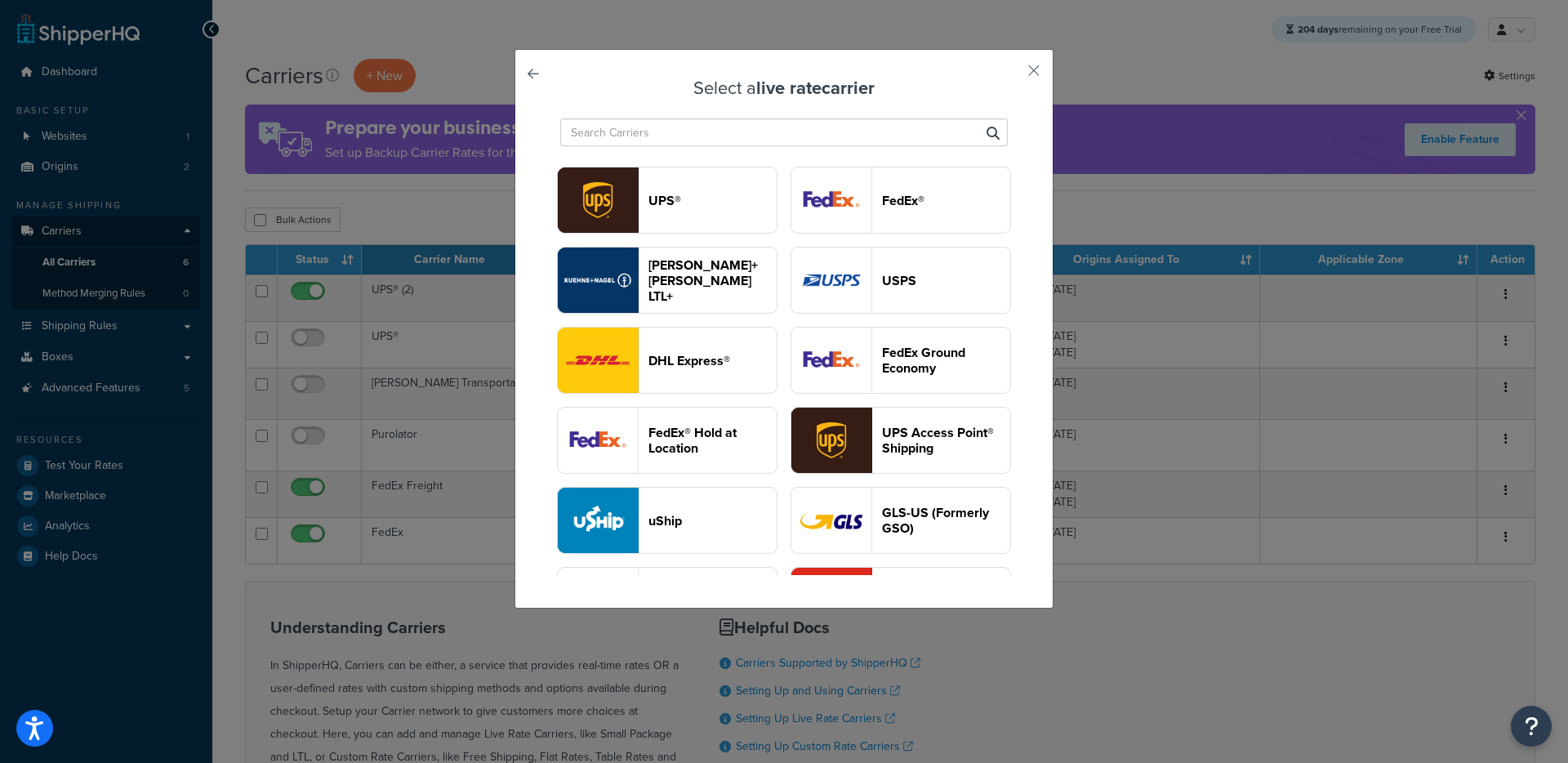
click at [604, 126] on input "text" at bounding box center [783, 132] width 447 height 28
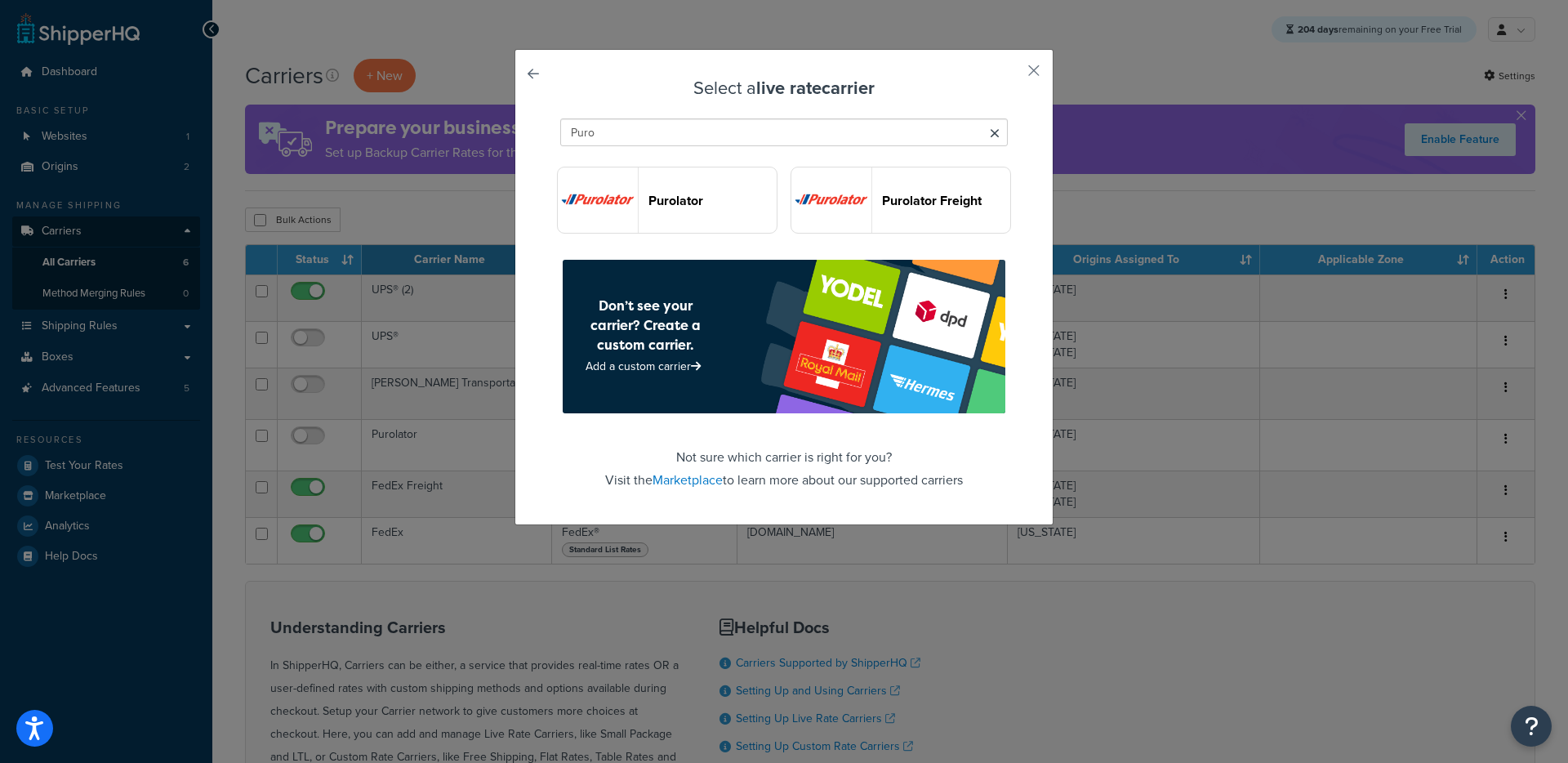
type input "Puro"
click at [663, 193] on header "Purolator" at bounding box center [712, 201] width 128 height 16
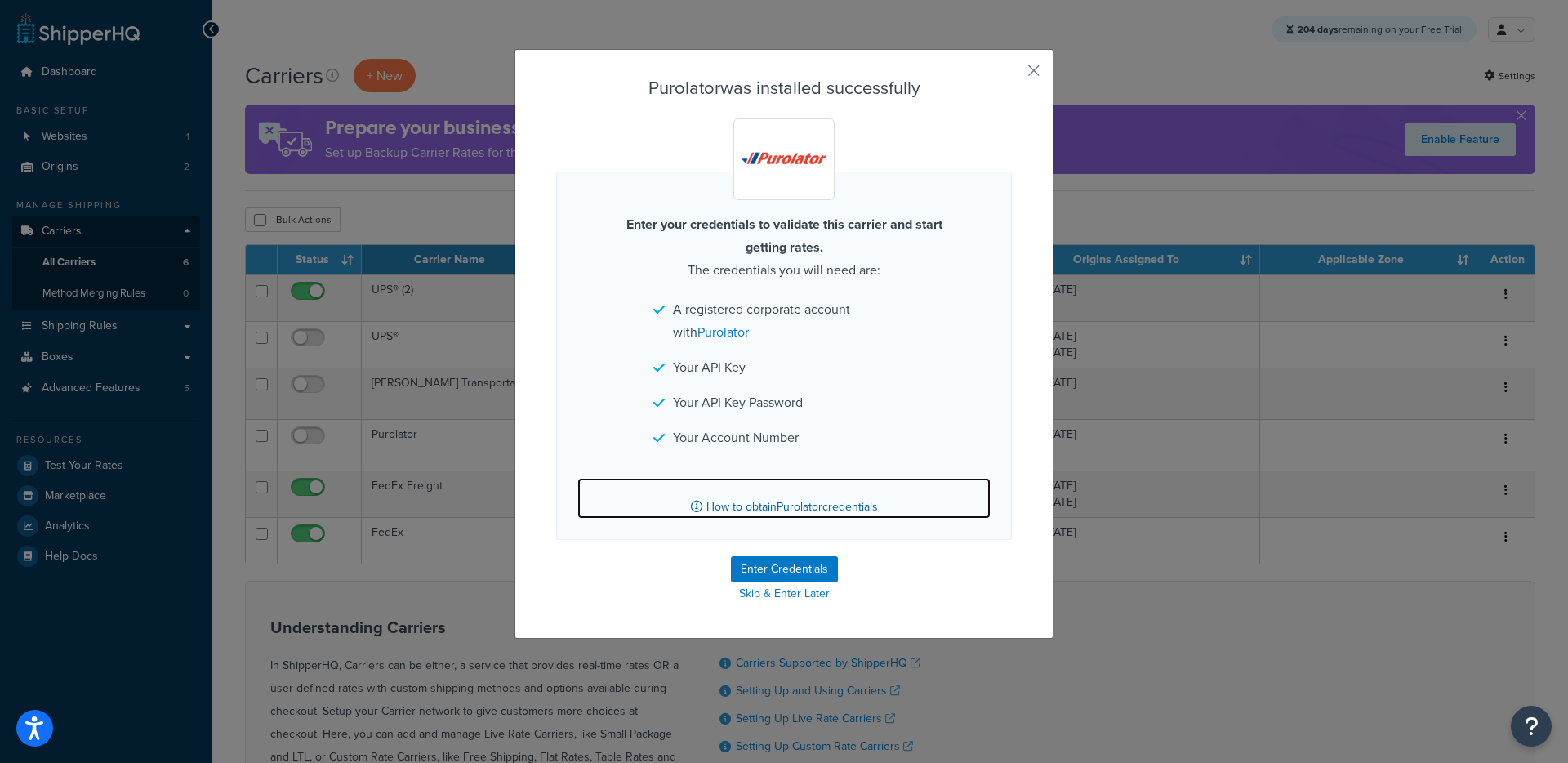
click at [797, 502] on link "How to obtain Purolator credentials" at bounding box center [784, 498] width 413 height 41
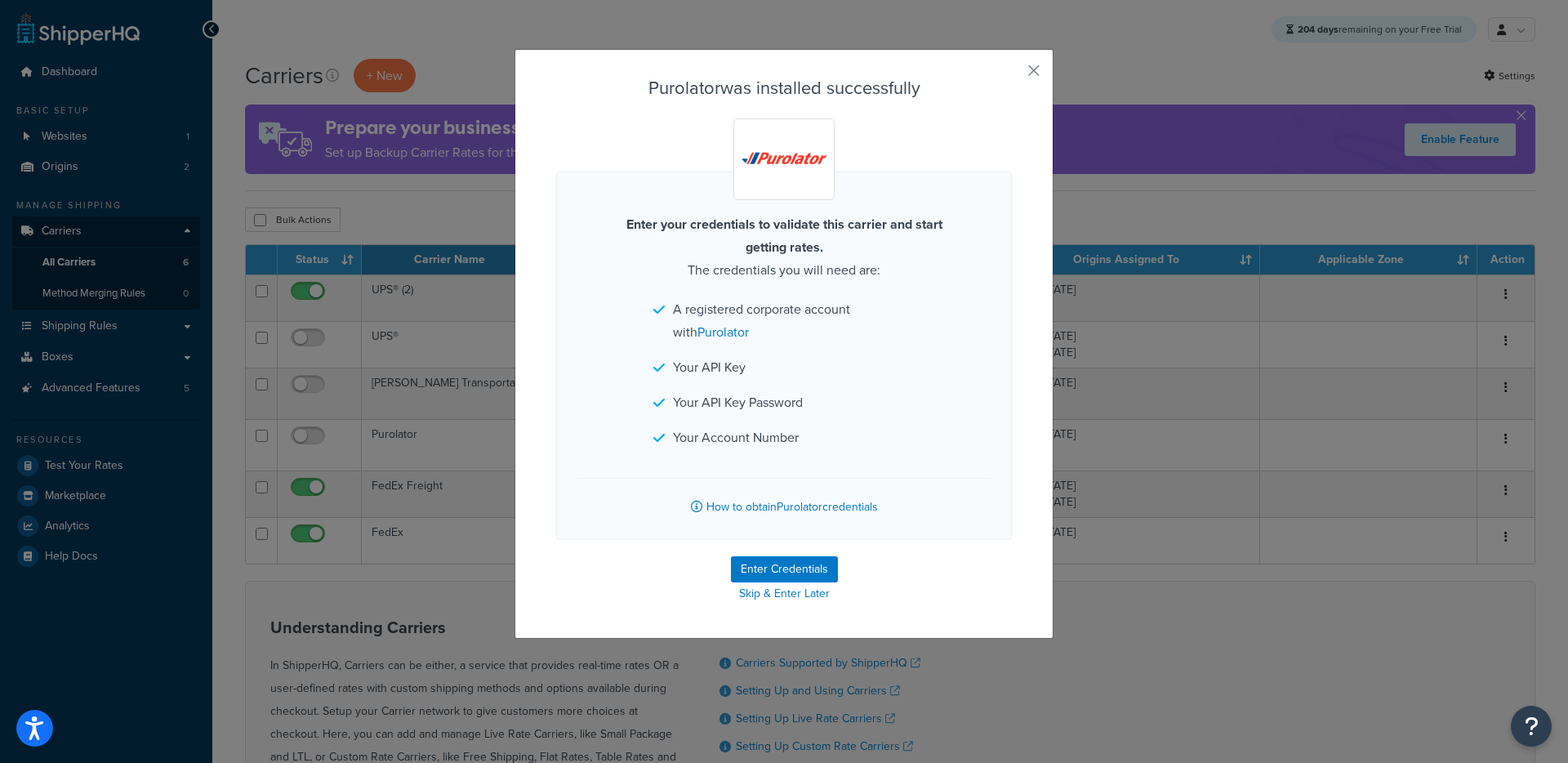
click at [1037, 64] on div "Purolator was installed successfully Enter your credentials to validate this ca…" at bounding box center [784, 345] width 539 height 590
click at [1016, 71] on div "Purolator was installed successfully Enter your credentials to validate this ca…" at bounding box center [784, 345] width 539 height 590
click at [141, 136] on div "Purolator was installed successfully Enter your credentials to validate this ca…" at bounding box center [784, 382] width 1568 height 763
click at [1012, 75] on button "button" at bounding box center [1010, 77] width 4 height 4
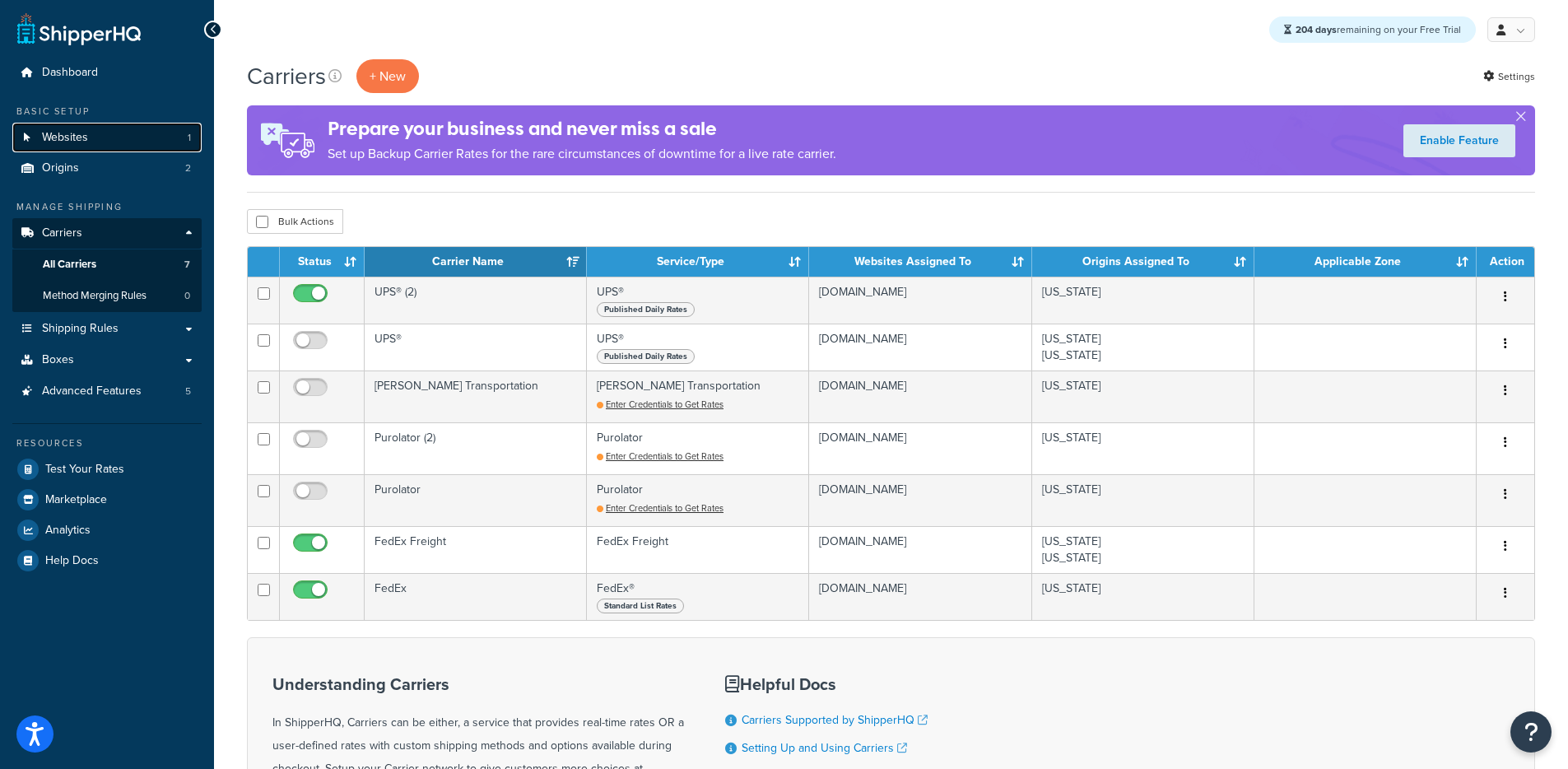
click at [104, 127] on link "Websites 1" at bounding box center [108, 137] width 190 height 30
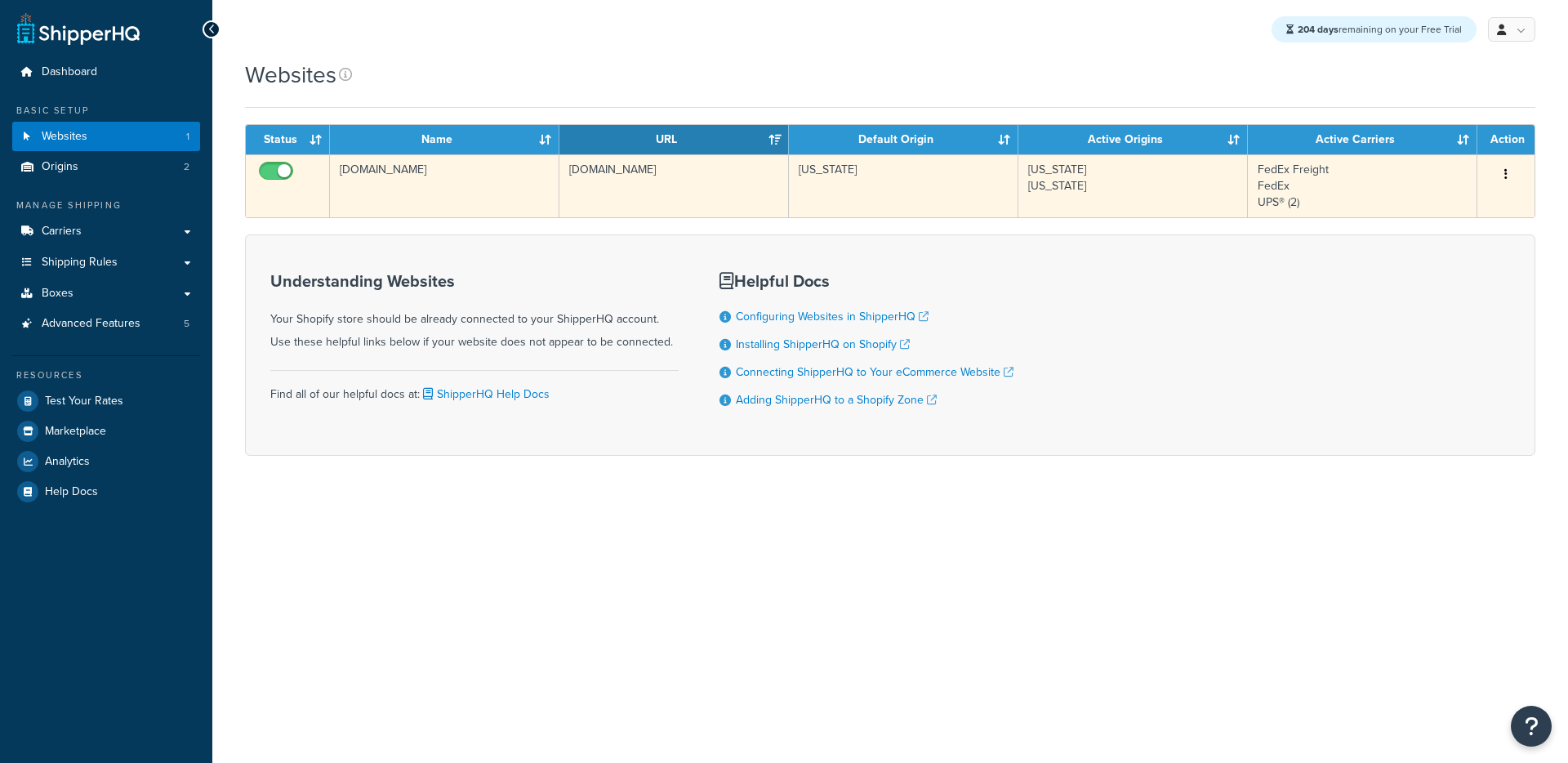
click at [924, 194] on td "[US_STATE]" at bounding box center [903, 185] width 230 height 63
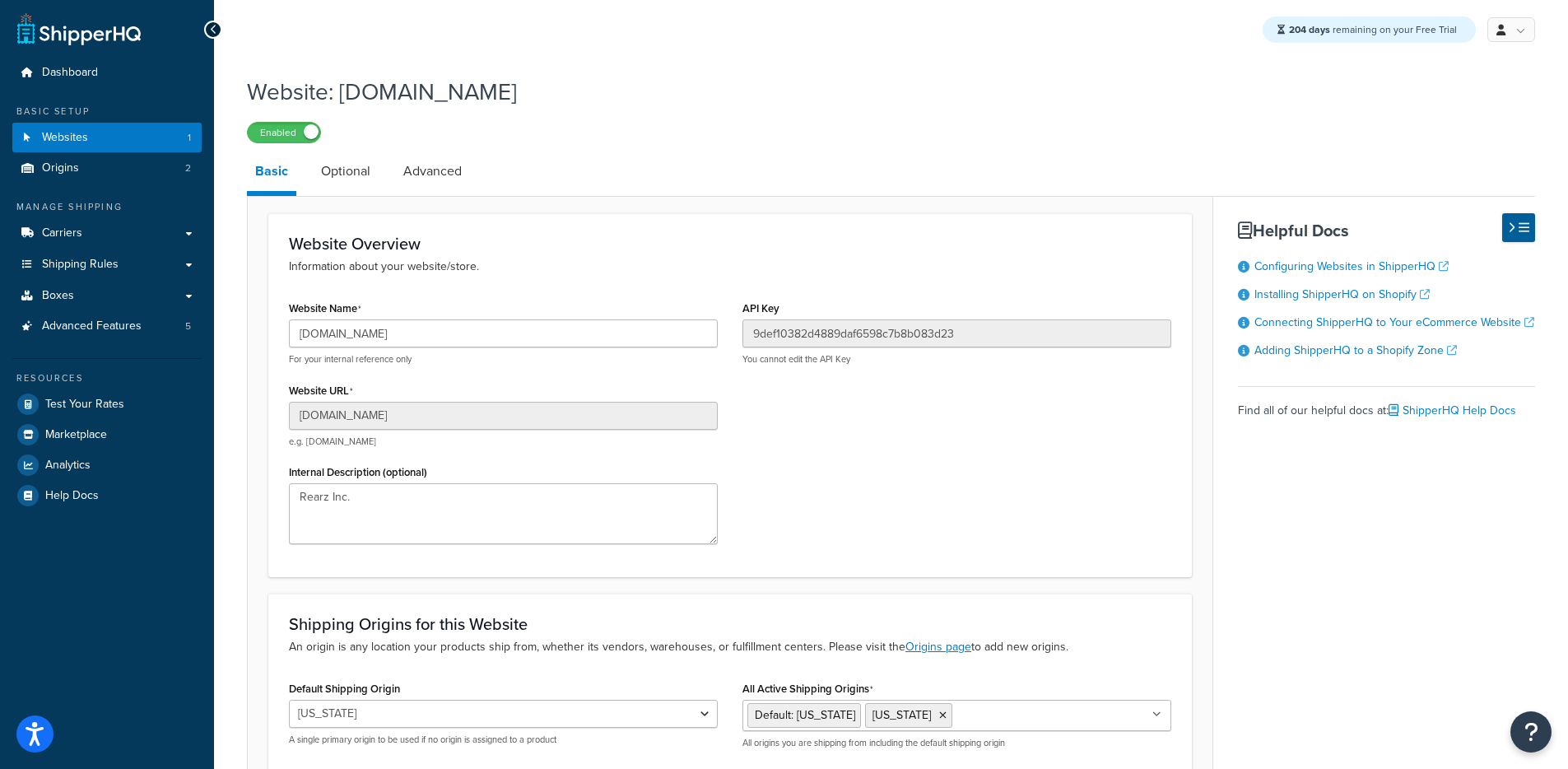
scroll to position [3, 0]
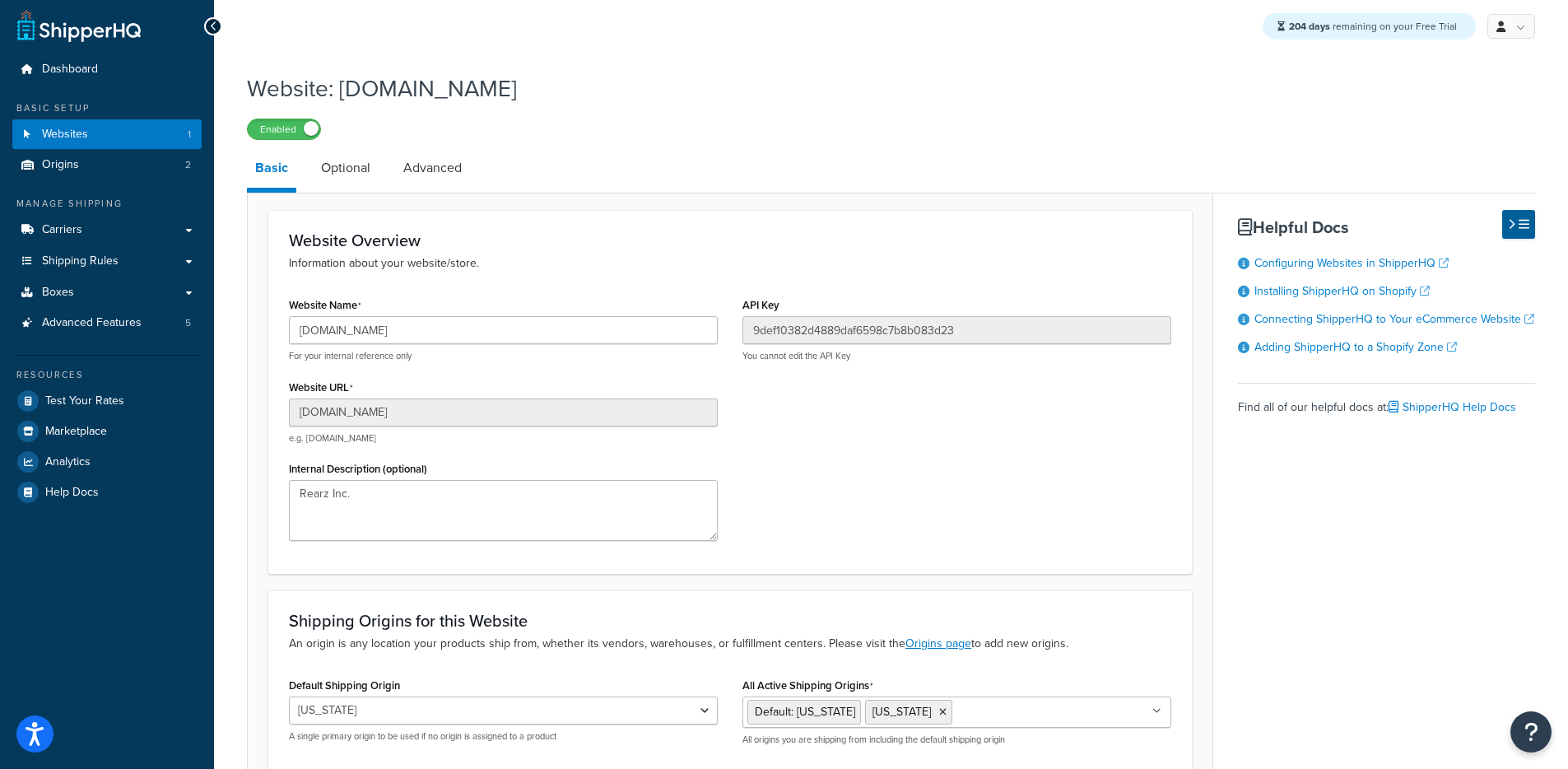
click at [382, 176] on li "Optional" at bounding box center [354, 168] width 82 height 39
click at [378, 174] on li "Optional" at bounding box center [354, 168] width 82 height 39
click at [363, 174] on link "Optional" at bounding box center [345, 168] width 66 height 39
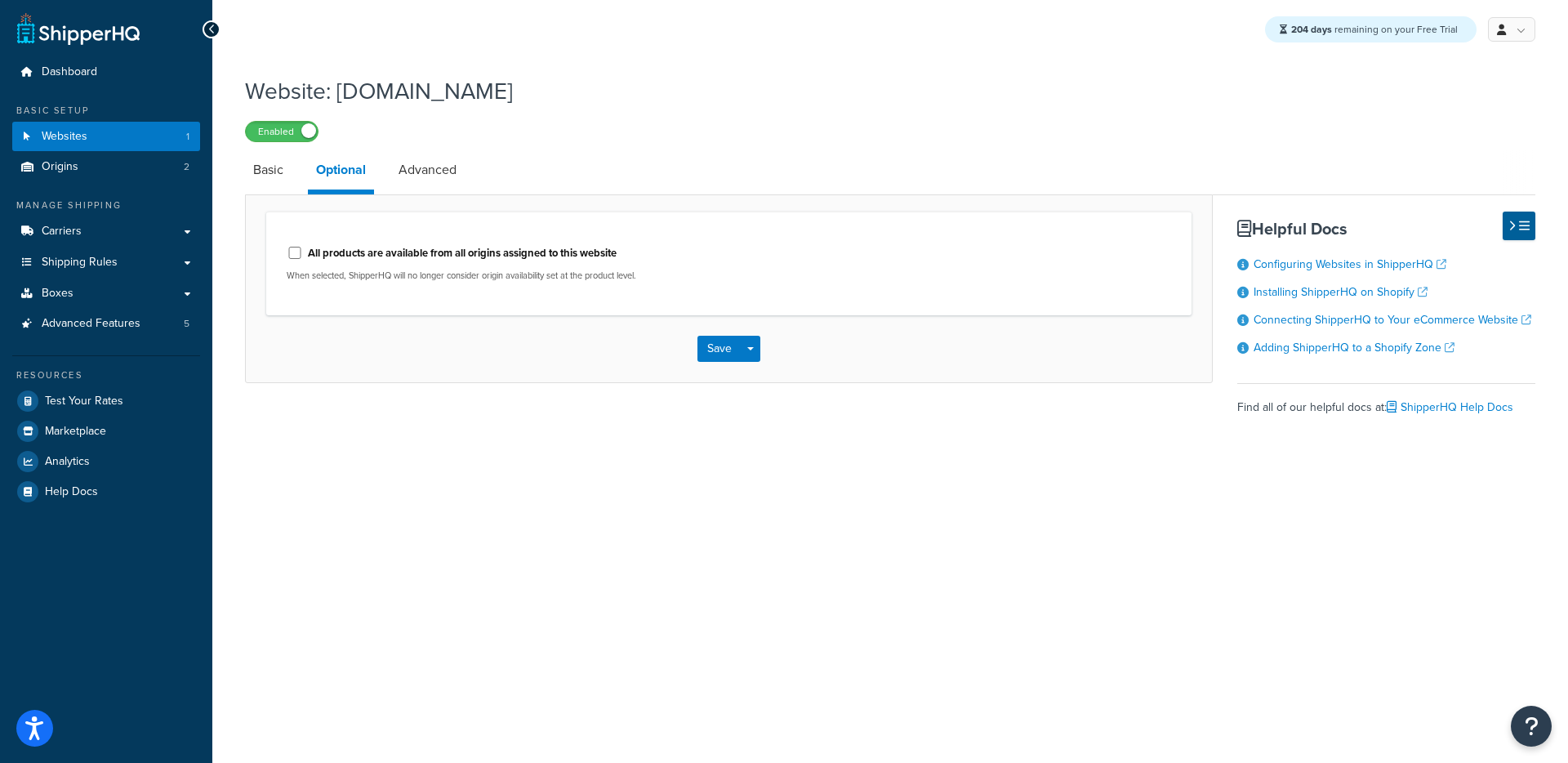
click at [388, 167] on li "Optional" at bounding box center [348, 172] width 82 height 44
click at [407, 177] on link "Advanced" at bounding box center [427, 170] width 75 height 39
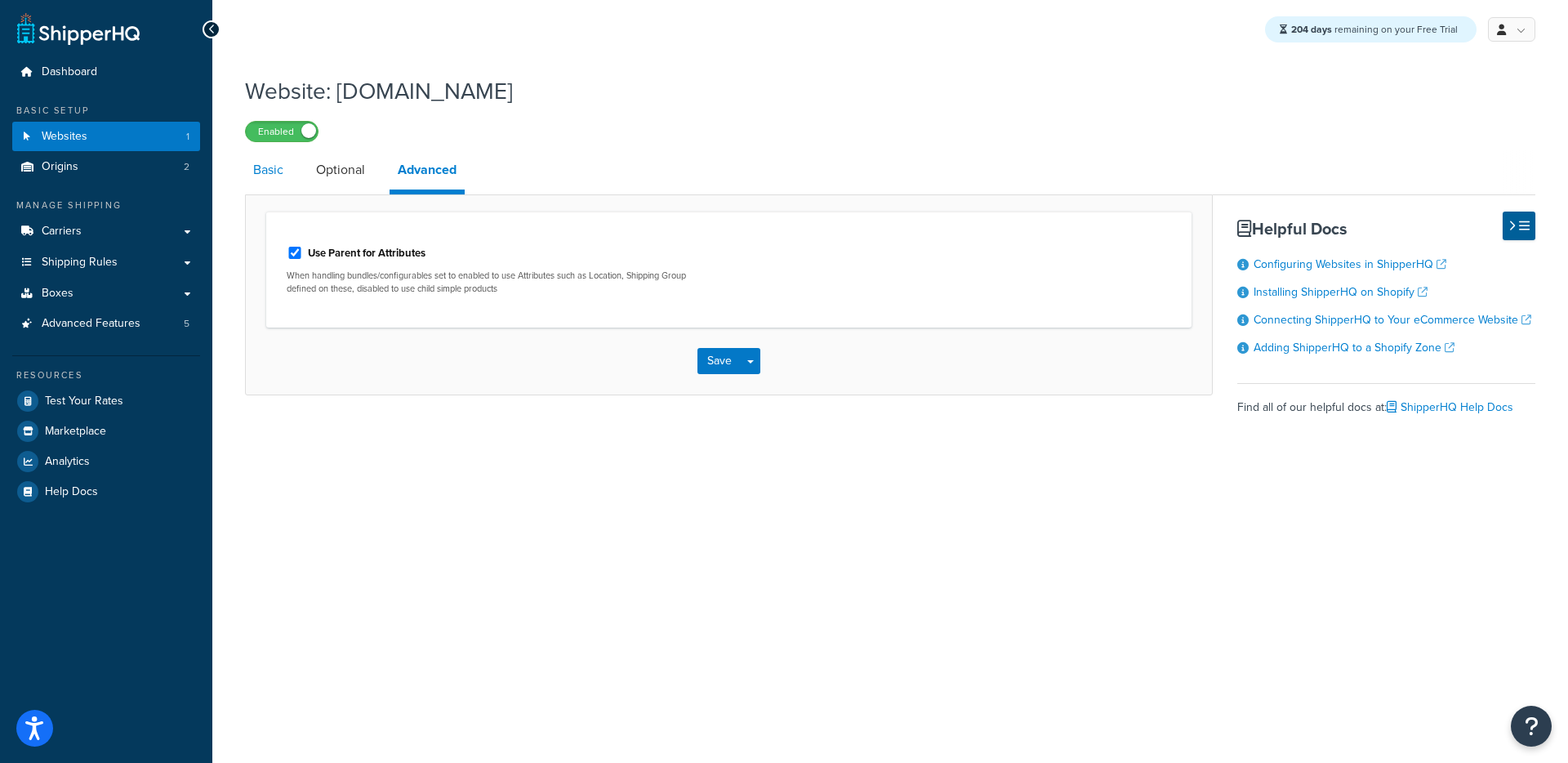
click at [260, 179] on link "Basic" at bounding box center [269, 170] width 47 height 39
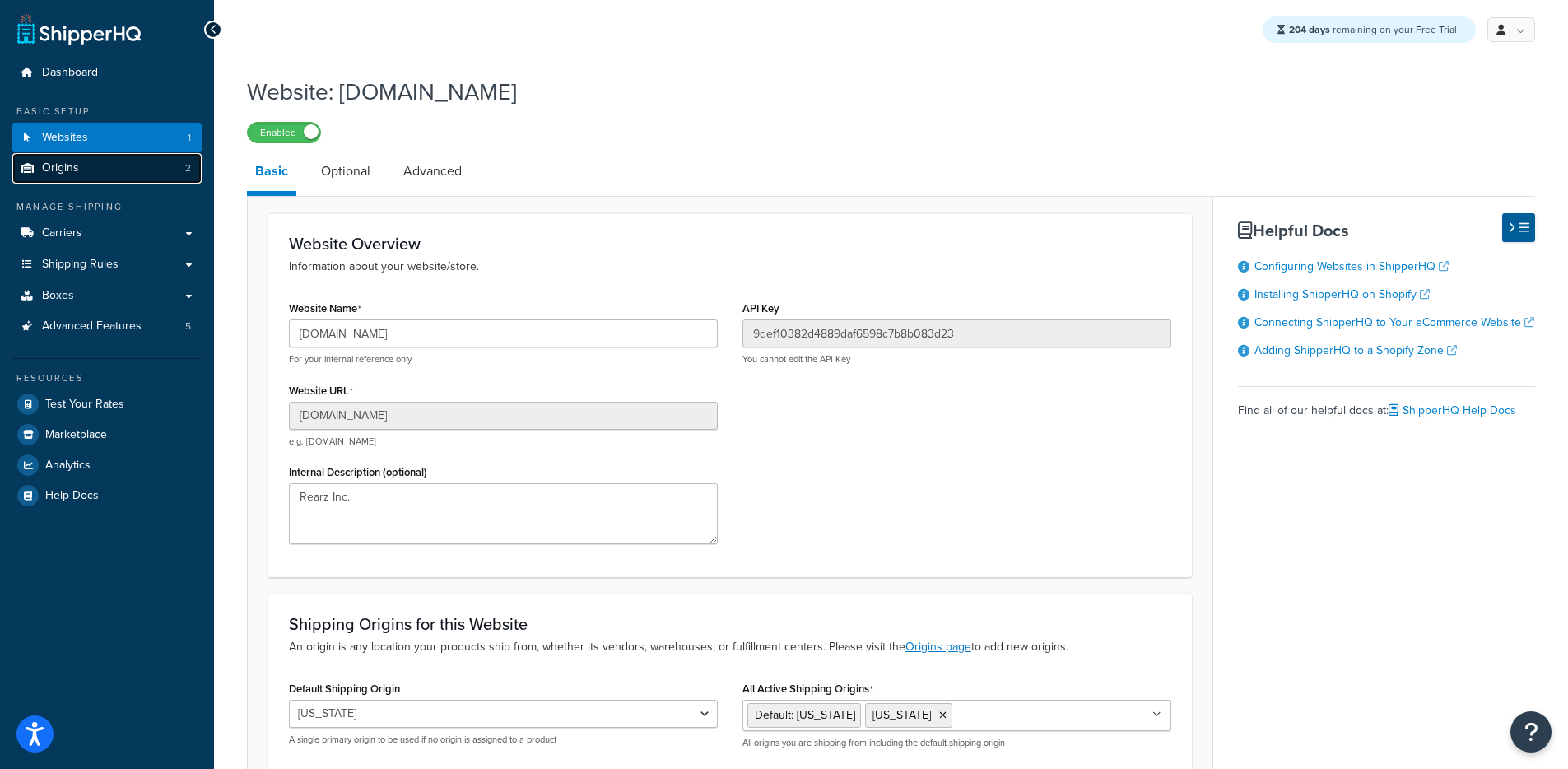
click at [147, 169] on link "Origins 2" at bounding box center [108, 168] width 190 height 30
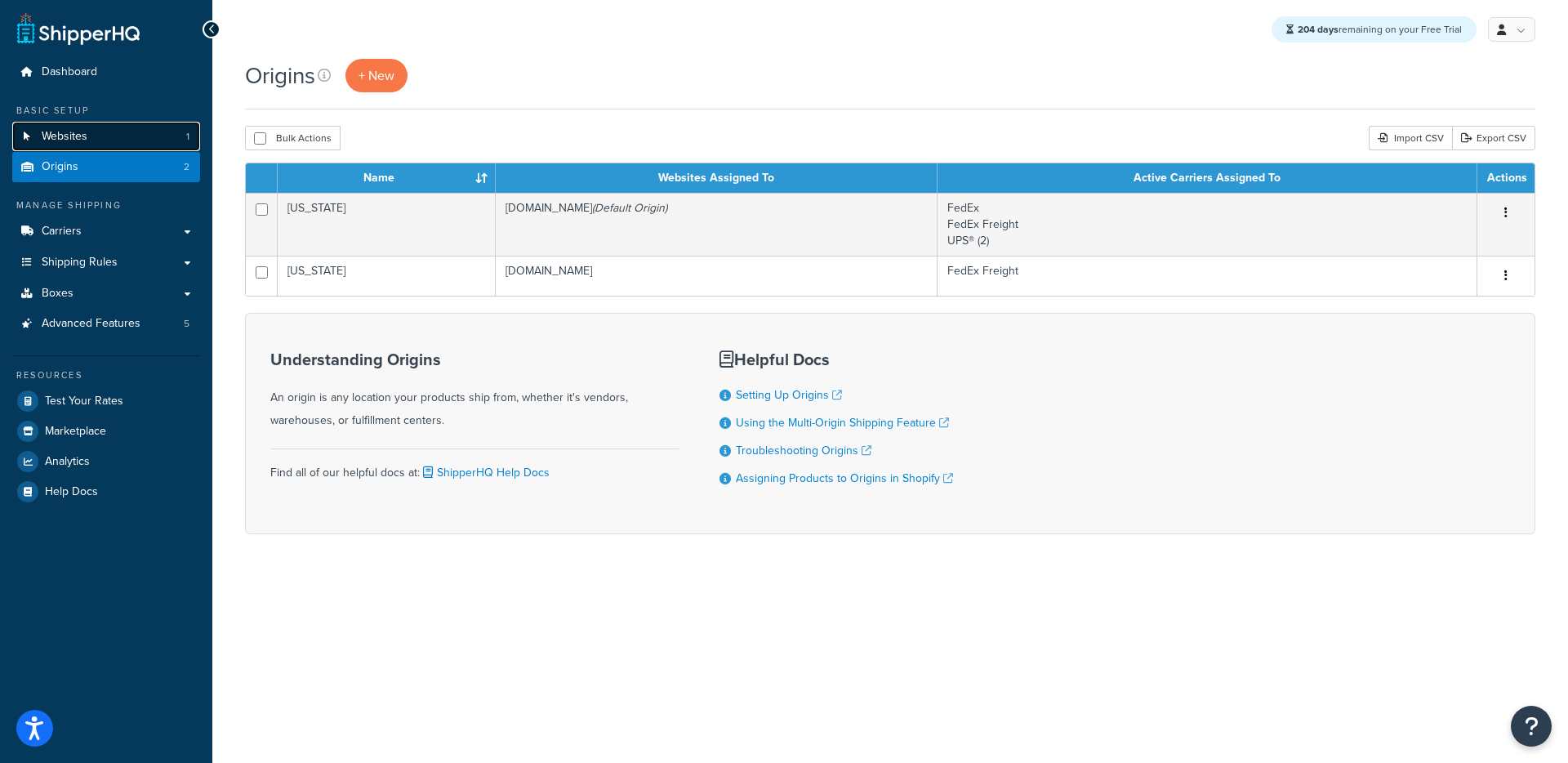
click at [136, 132] on link "Websites 1" at bounding box center [107, 136] width 188 height 30
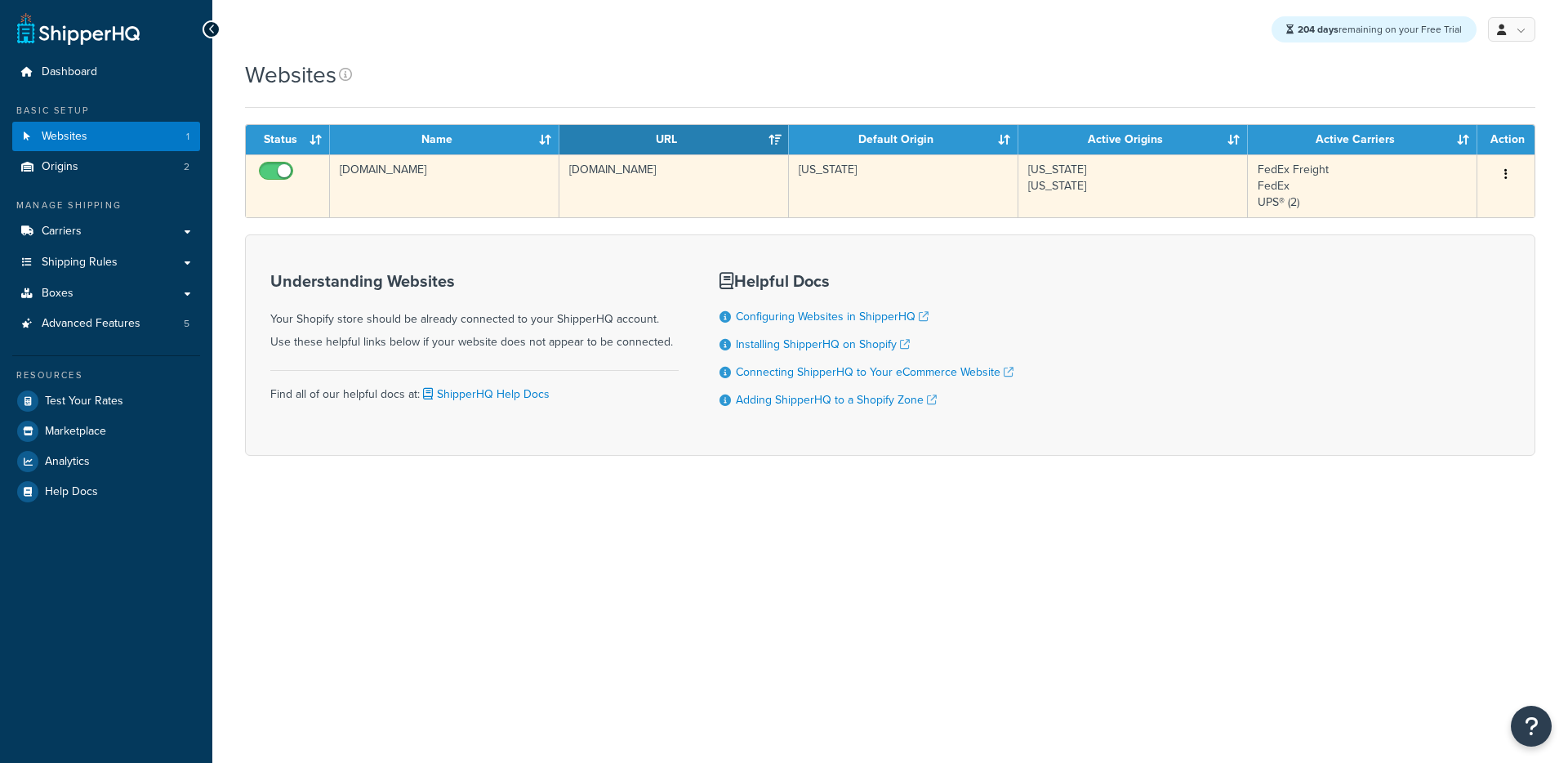
click at [715, 196] on td "[DOMAIN_NAME]" at bounding box center [674, 185] width 230 height 63
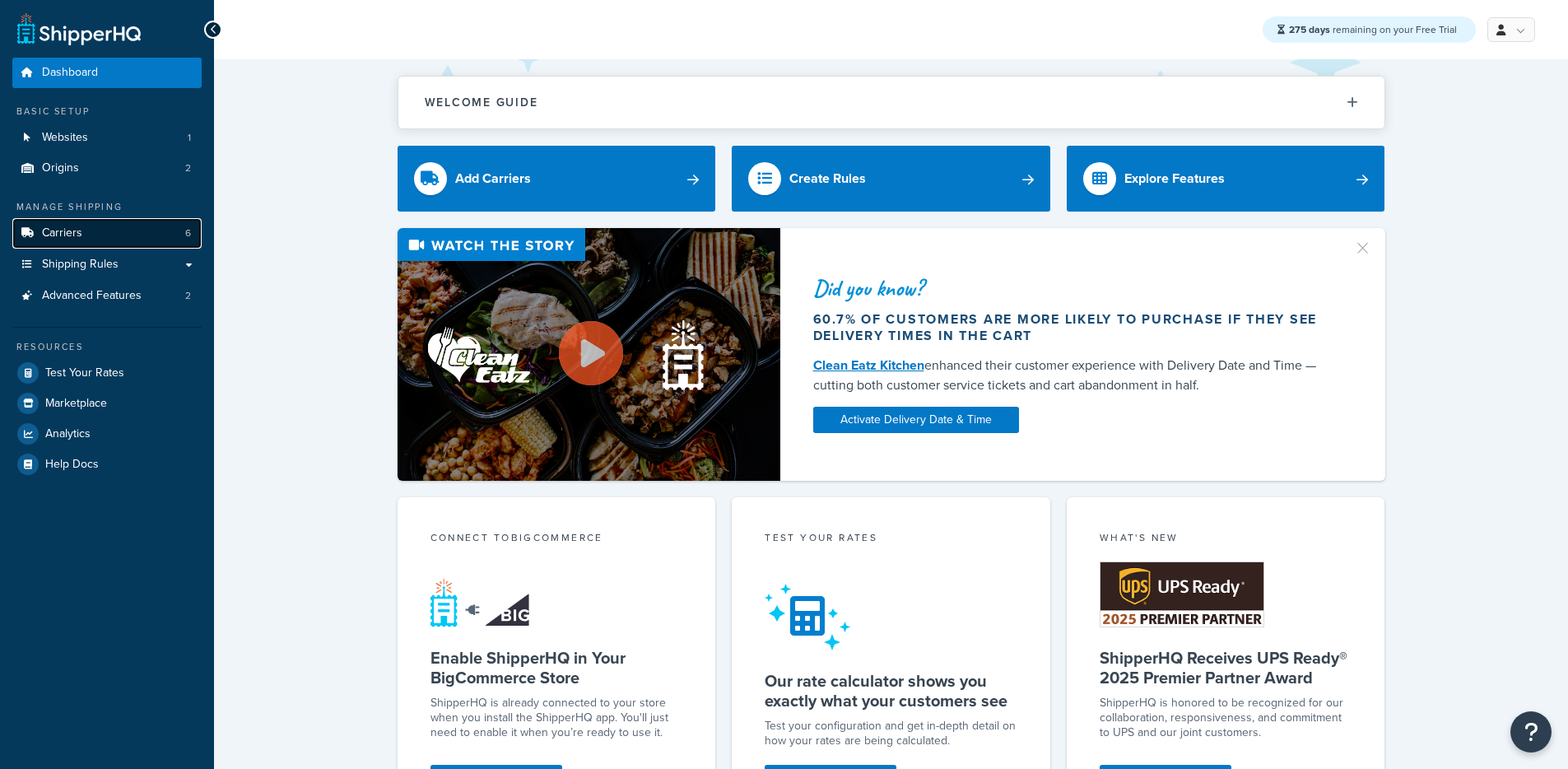
click at [155, 233] on link "Carriers 6" at bounding box center [108, 233] width 190 height 30
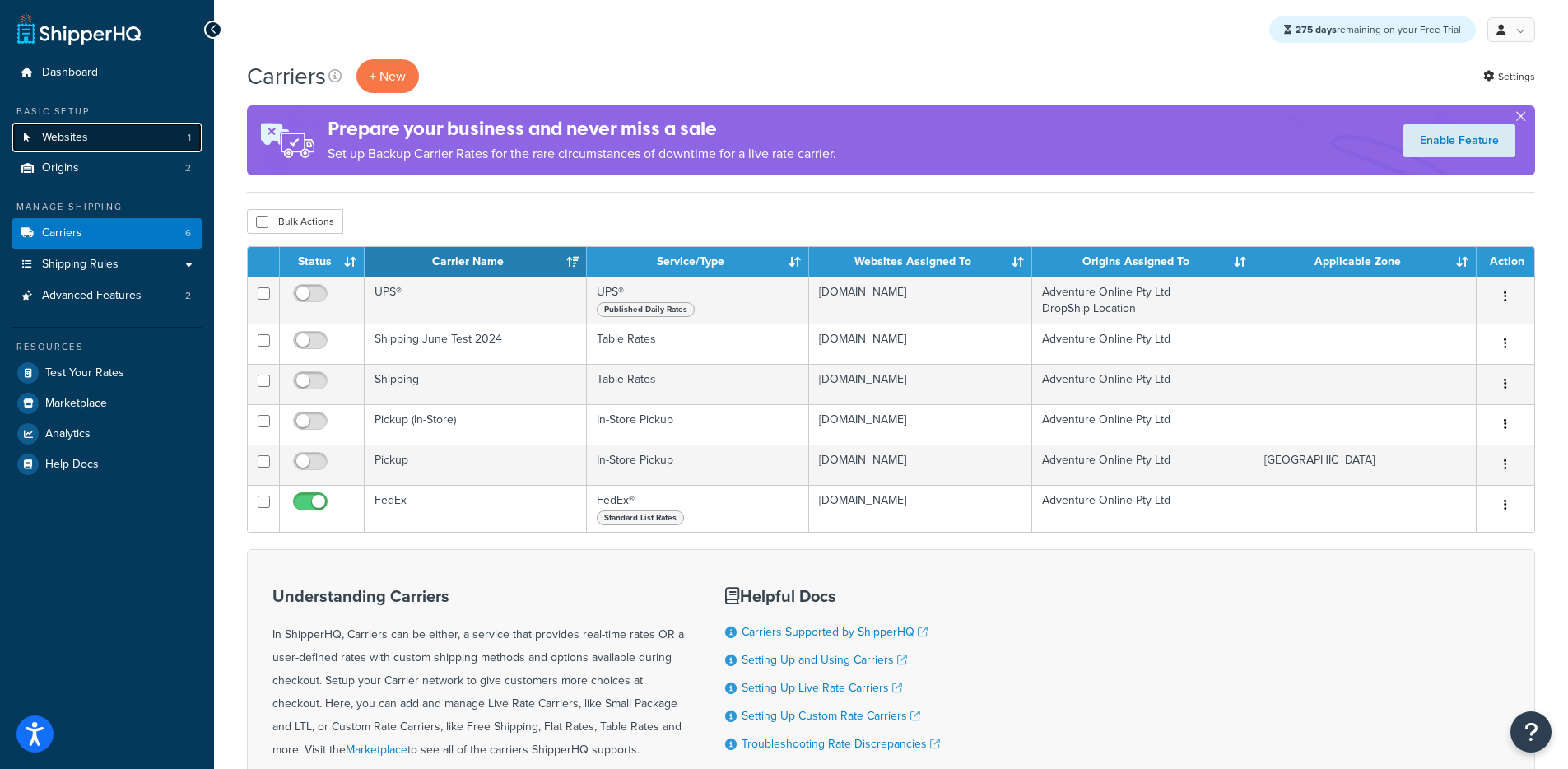
click at [94, 133] on link "Websites 1" at bounding box center [108, 137] width 190 height 30
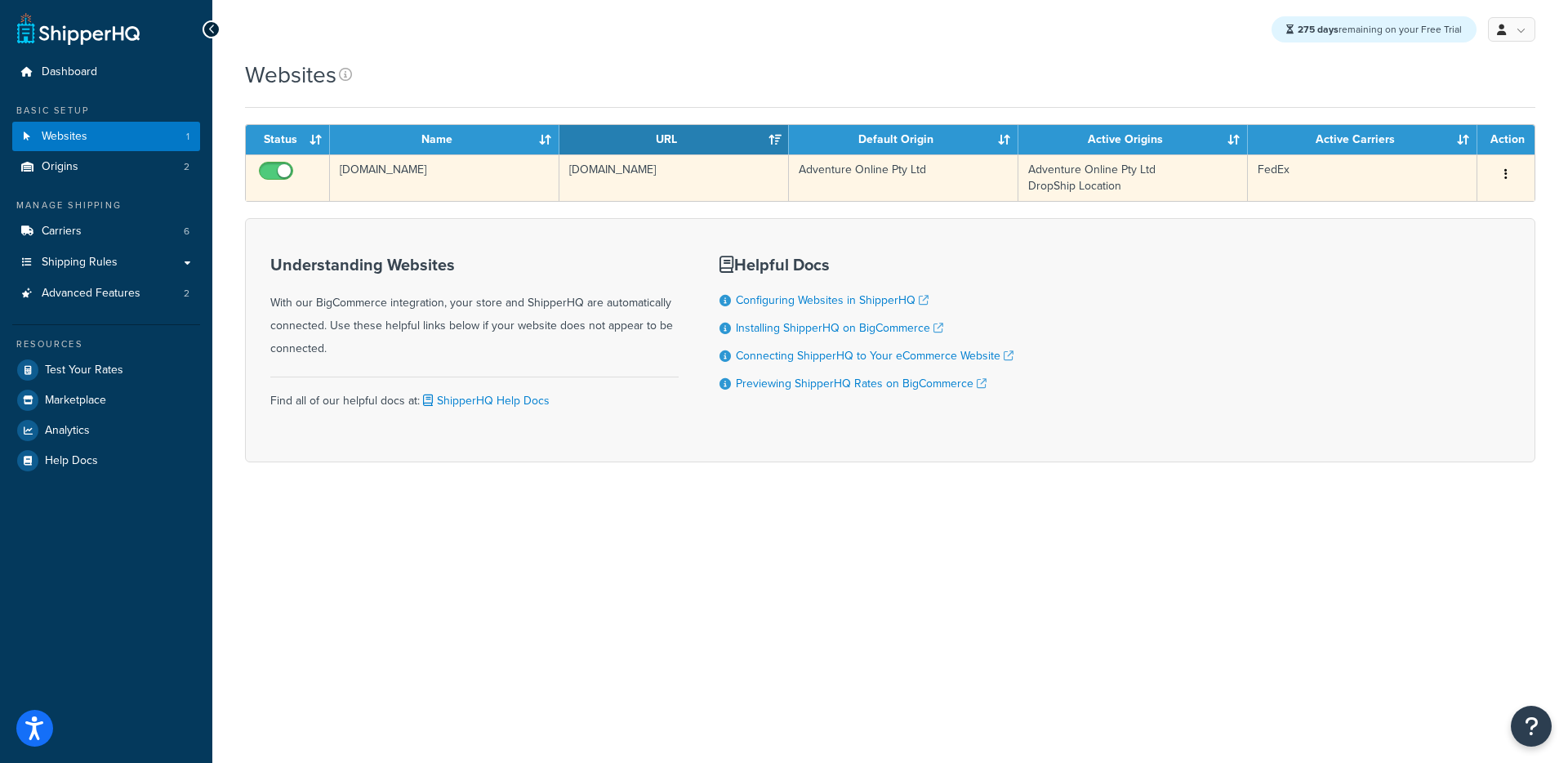
click at [464, 190] on td "[DOMAIN_NAME]" at bounding box center [444, 178] width 230 height 47
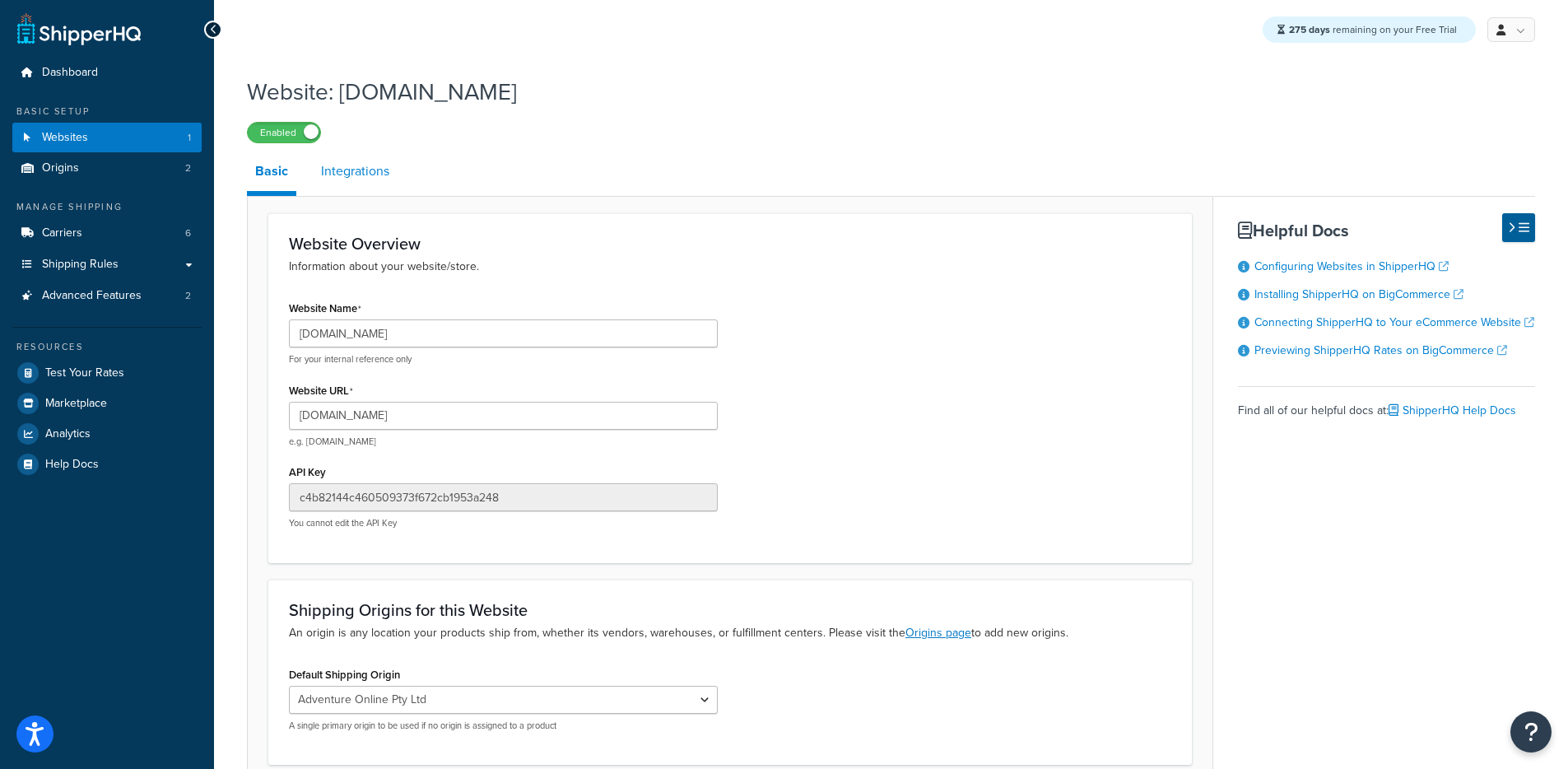
click at [381, 173] on link "Integrations" at bounding box center [355, 171] width 85 height 39
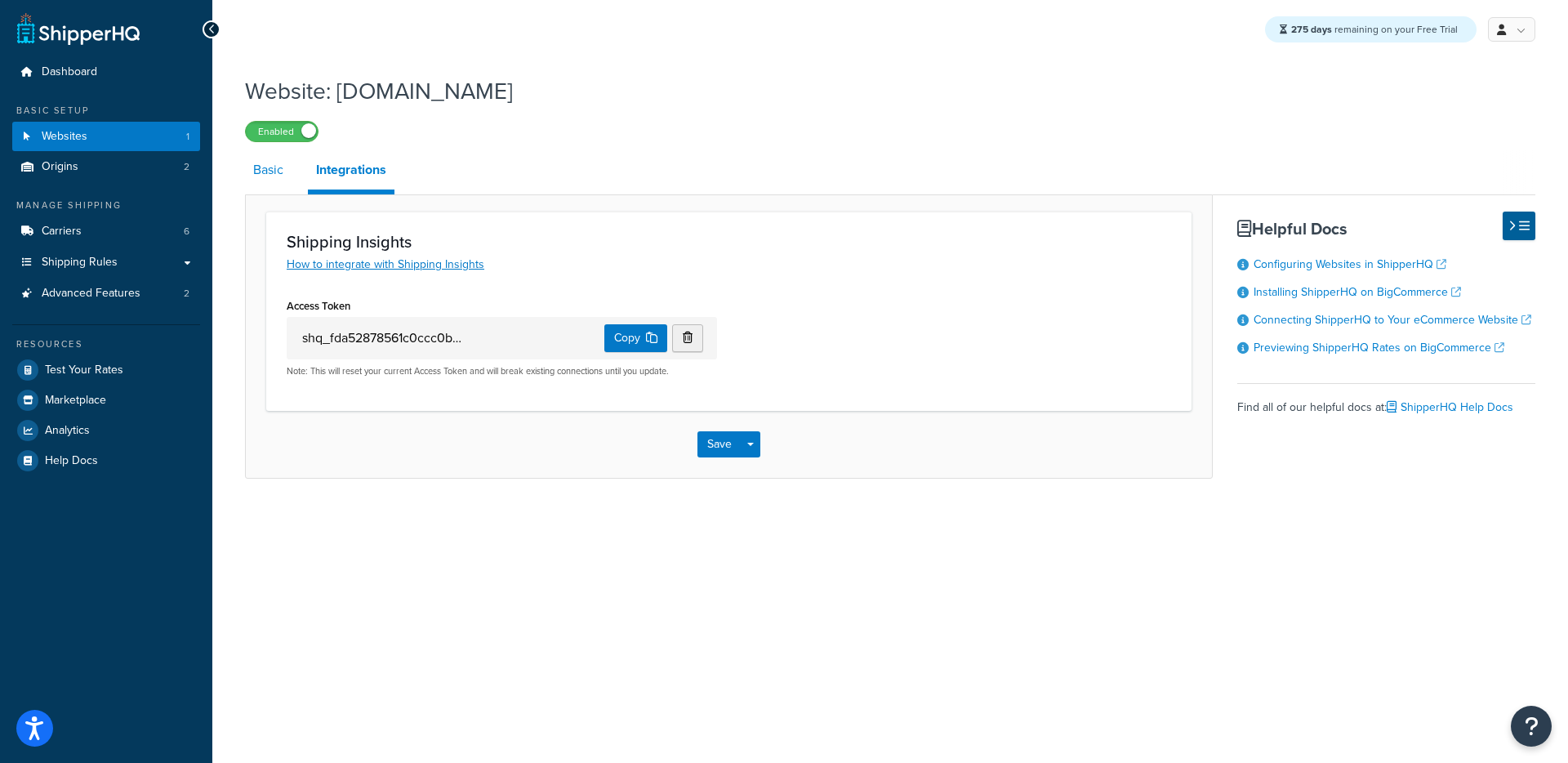
click at [260, 172] on link "Basic" at bounding box center [269, 170] width 47 height 39
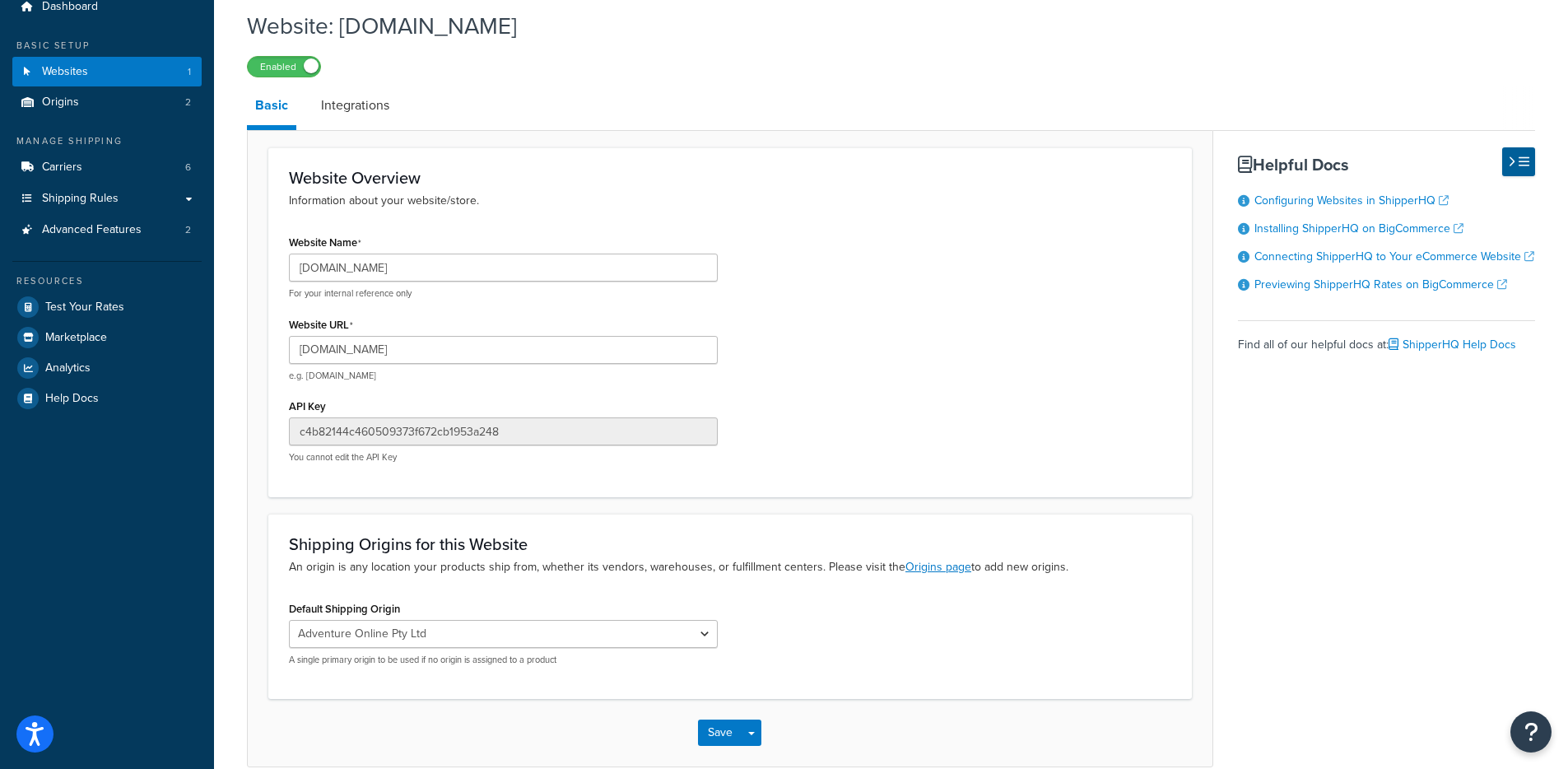
scroll to position [149, 0]
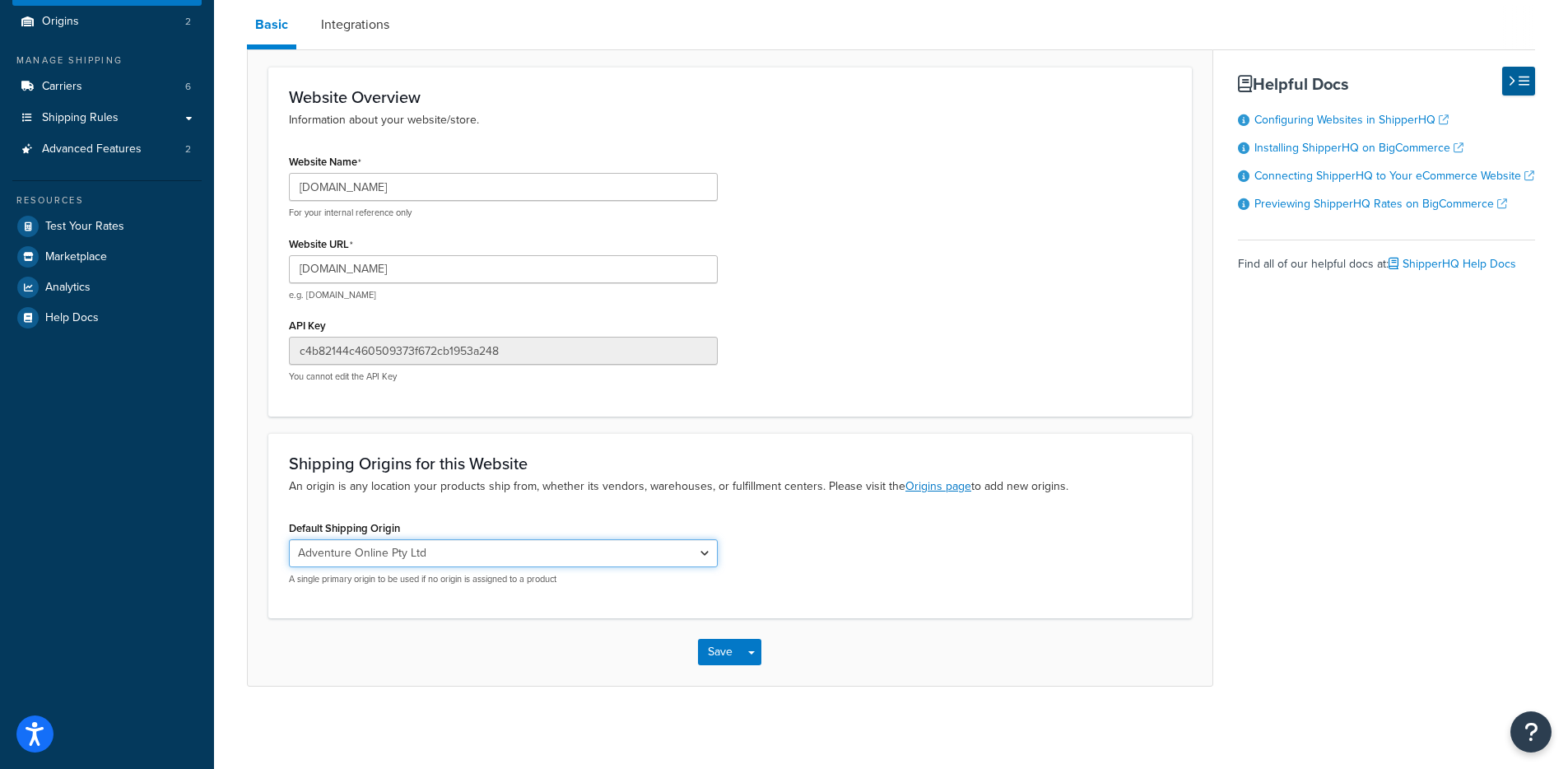
click at [448, 565] on select "Adventure Online Pty Ltd DropShip Location" at bounding box center [503, 553] width 429 height 28
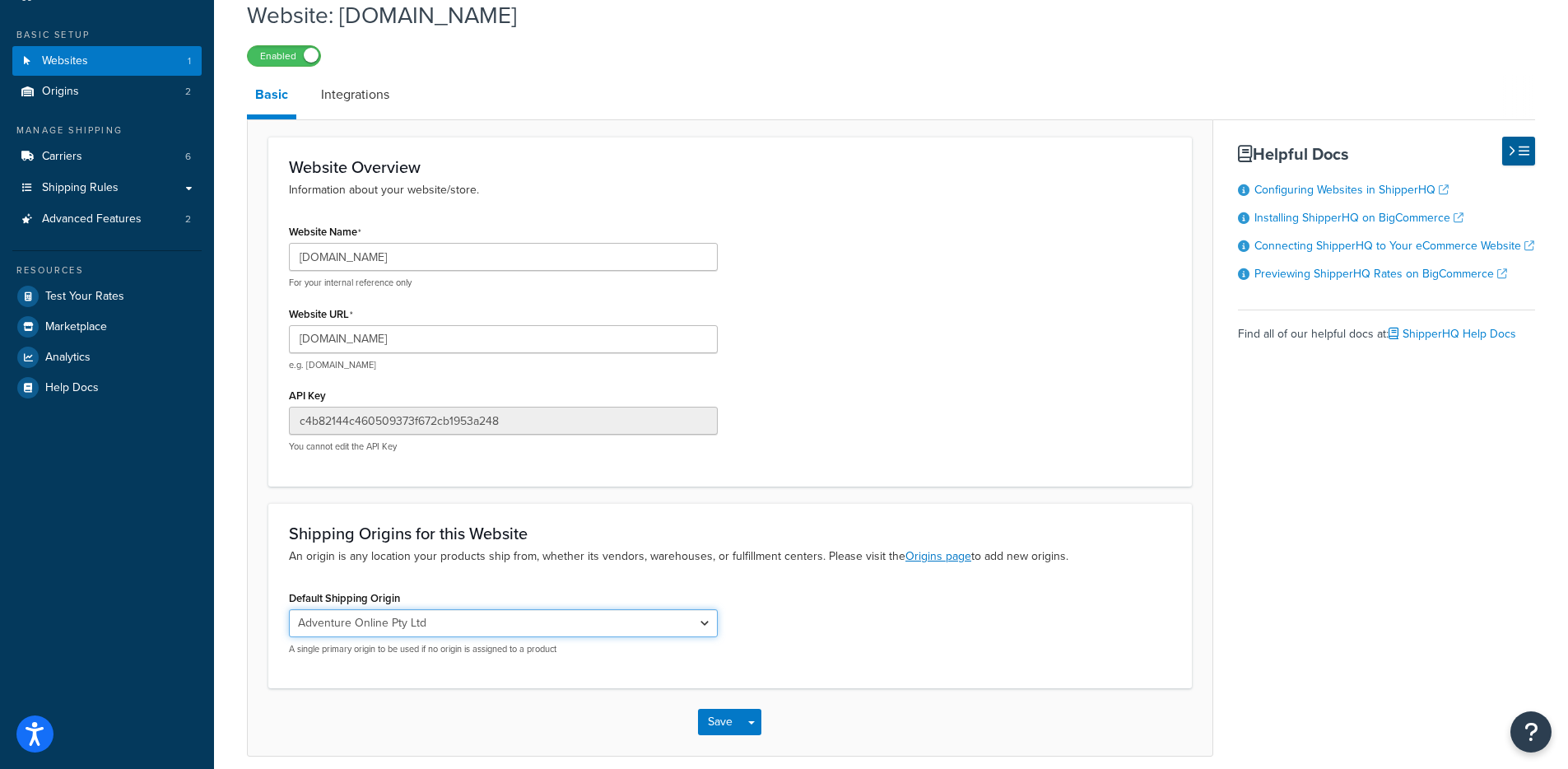
scroll to position [0, 0]
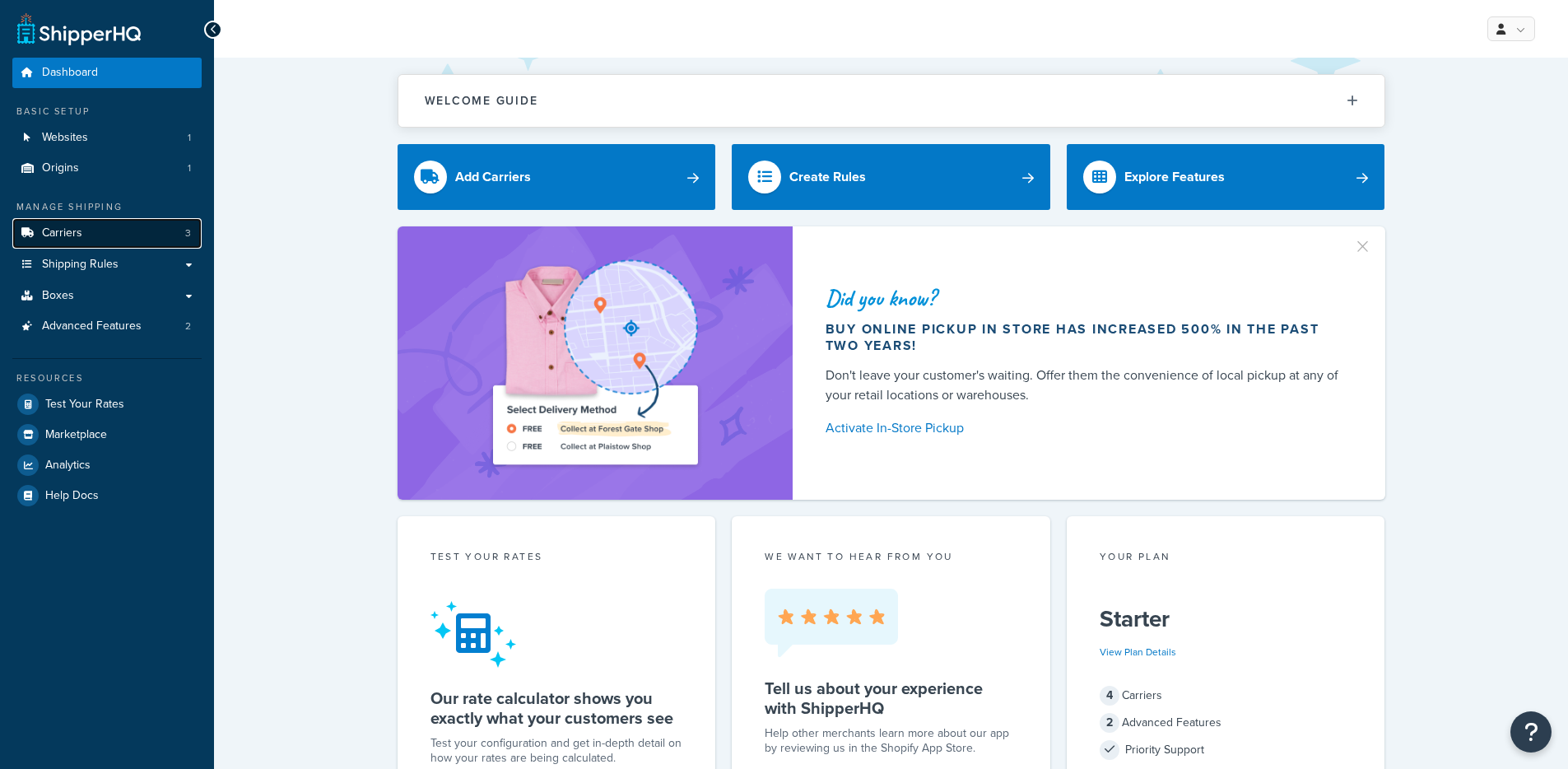
click at [100, 233] on link "Carriers 3" at bounding box center [108, 233] width 190 height 30
